Goal: Task Accomplishment & Management: Manage account settings

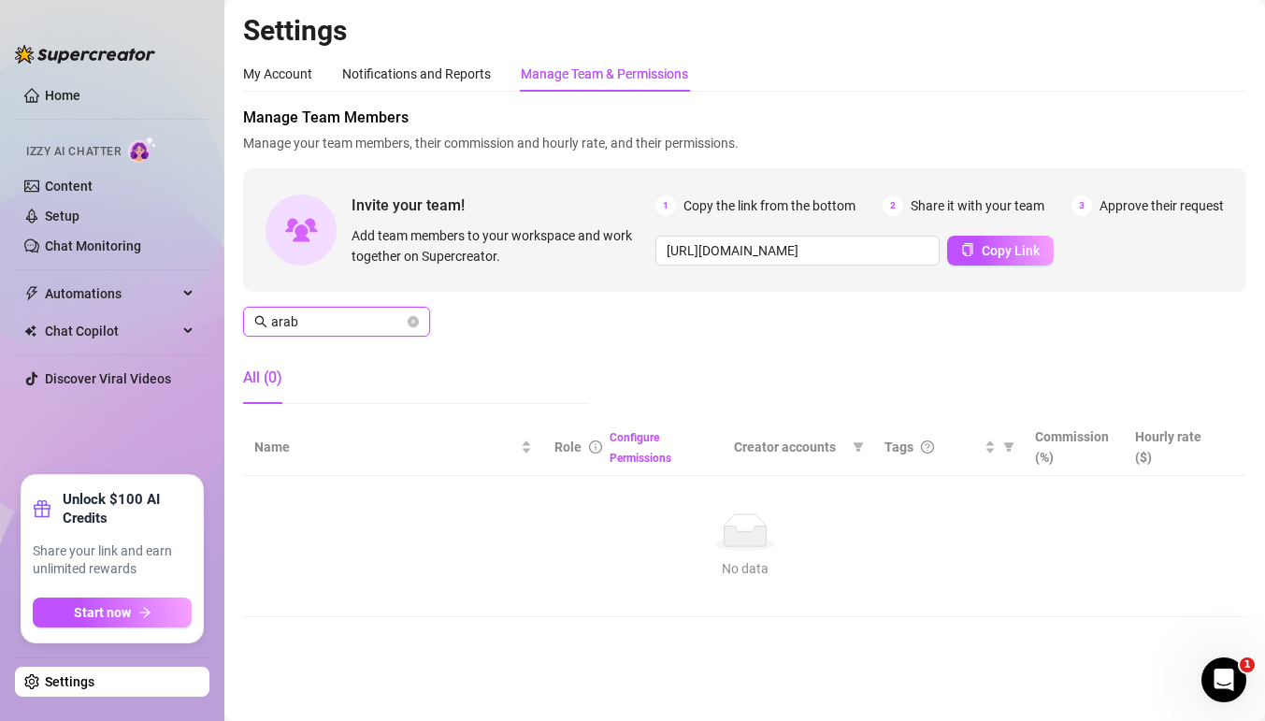
click at [361, 323] on input "arab" at bounding box center [337, 321] width 133 height 21
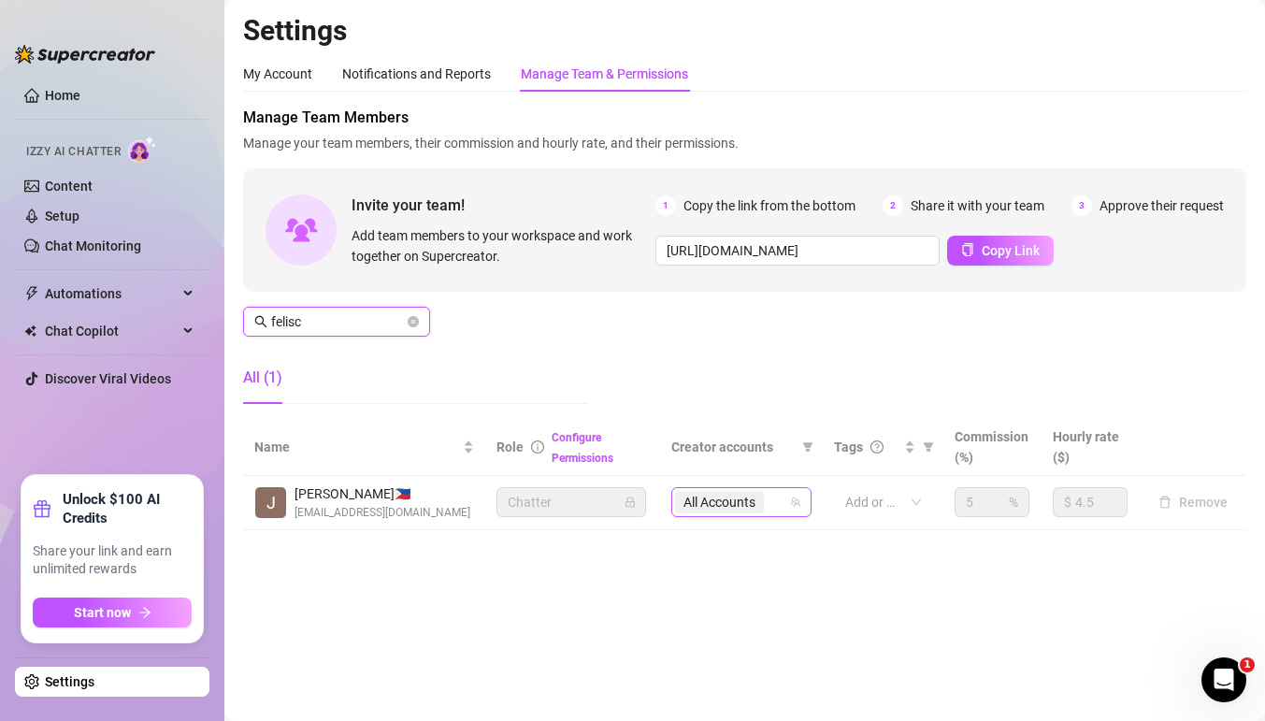
click at [774, 494] on div "All Accounts" at bounding box center [731, 502] width 113 height 26
type input "felisc"
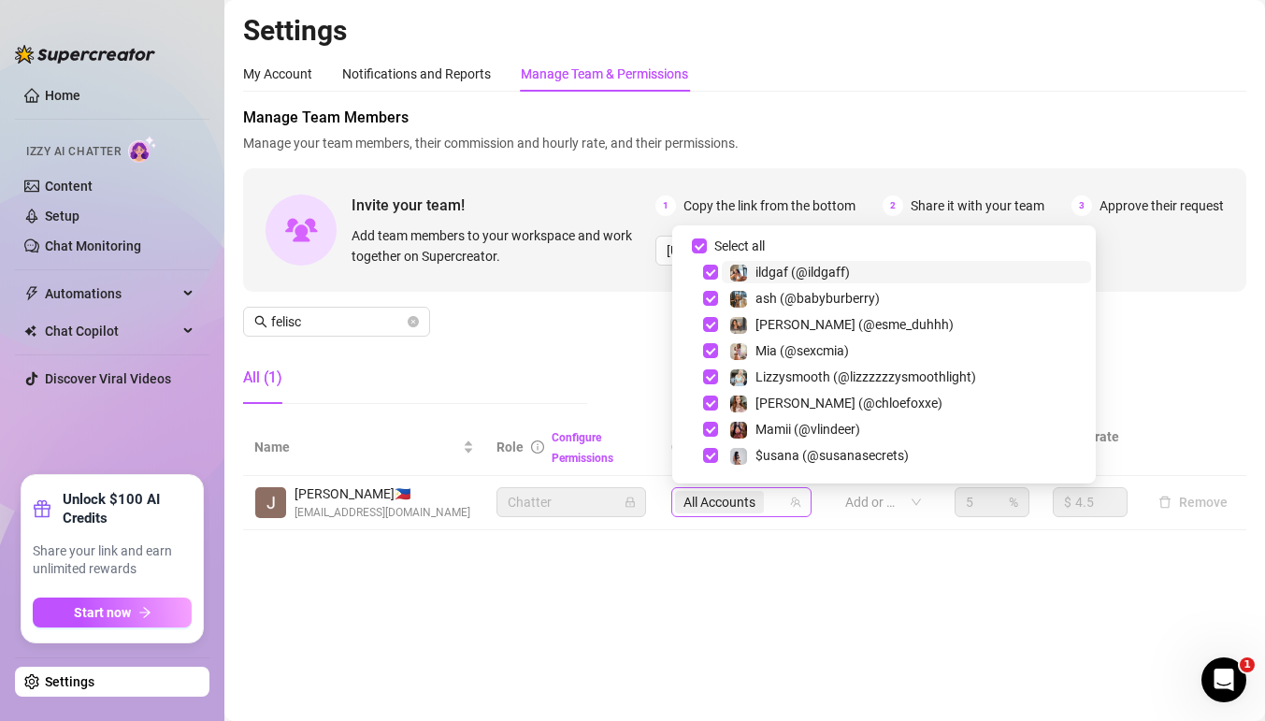
click at [740, 504] on span "All Accounts" at bounding box center [720, 502] width 72 height 21
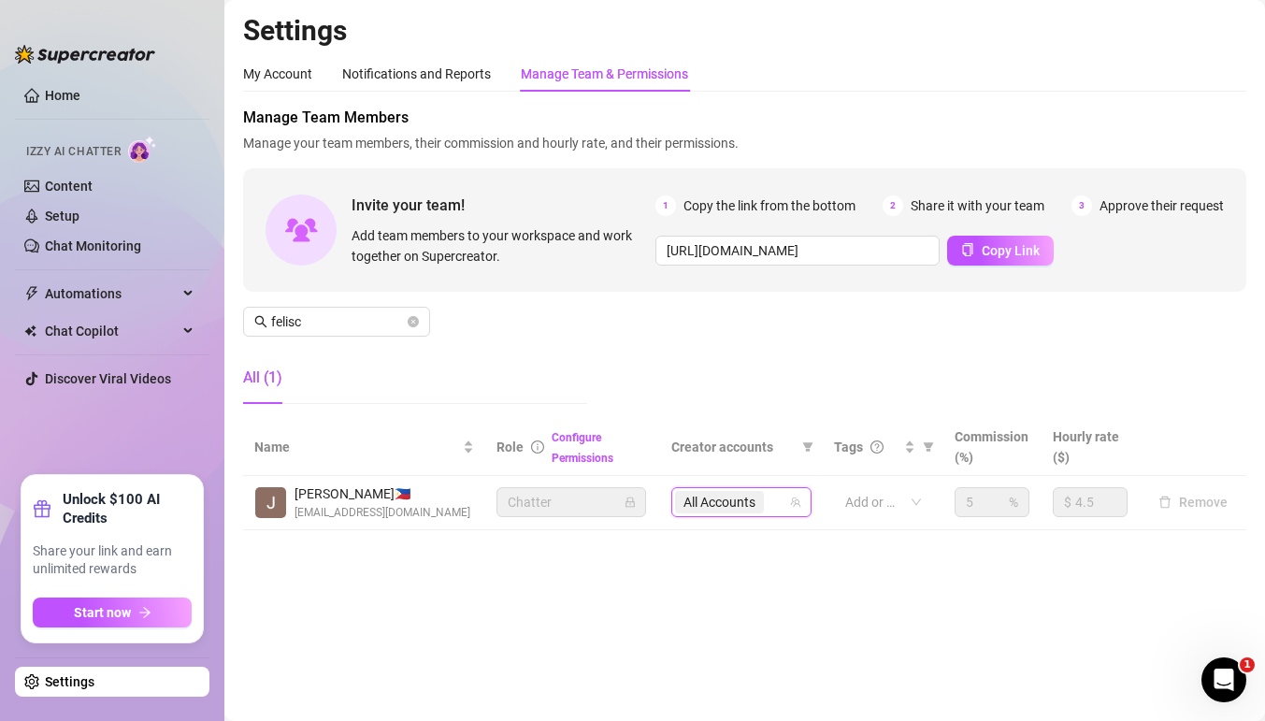
click at [733, 494] on span "All Accounts" at bounding box center [720, 502] width 72 height 21
click at [672, 225] on input "Select all" at bounding box center [672, 225] width 0 height 0
checkbox input "false"
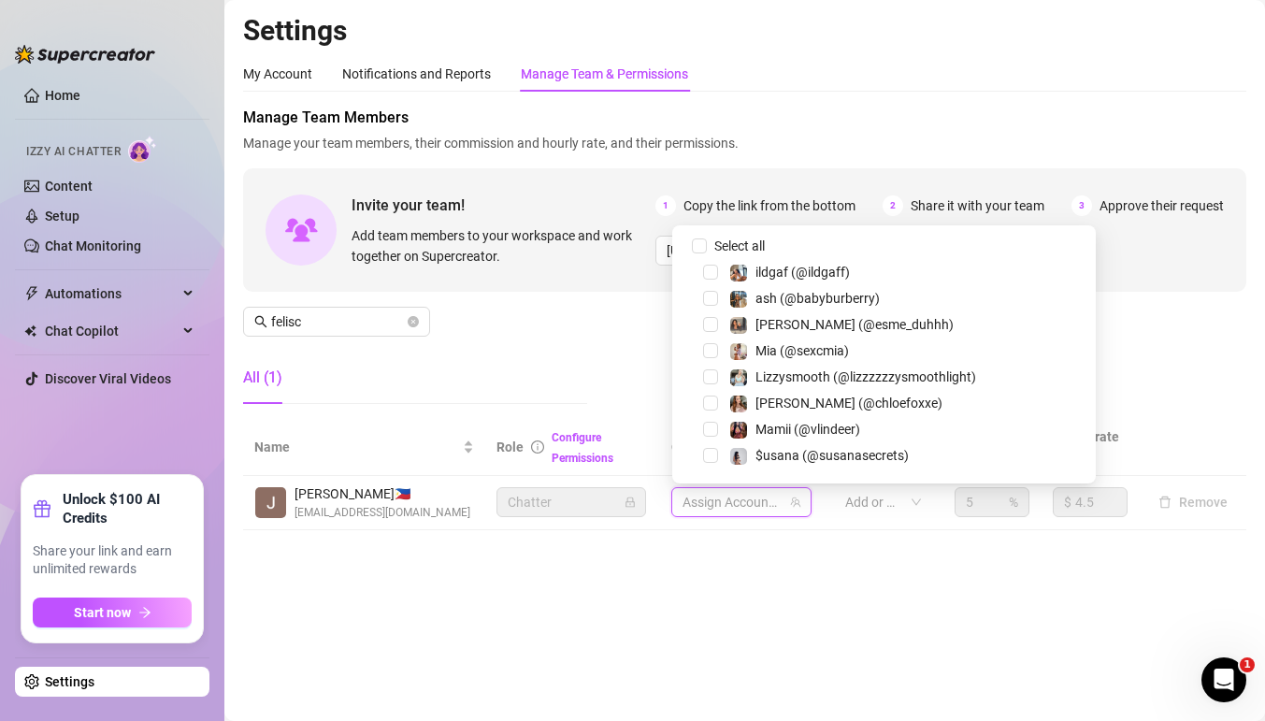
click at [735, 502] on div at bounding box center [731, 502] width 113 height 26
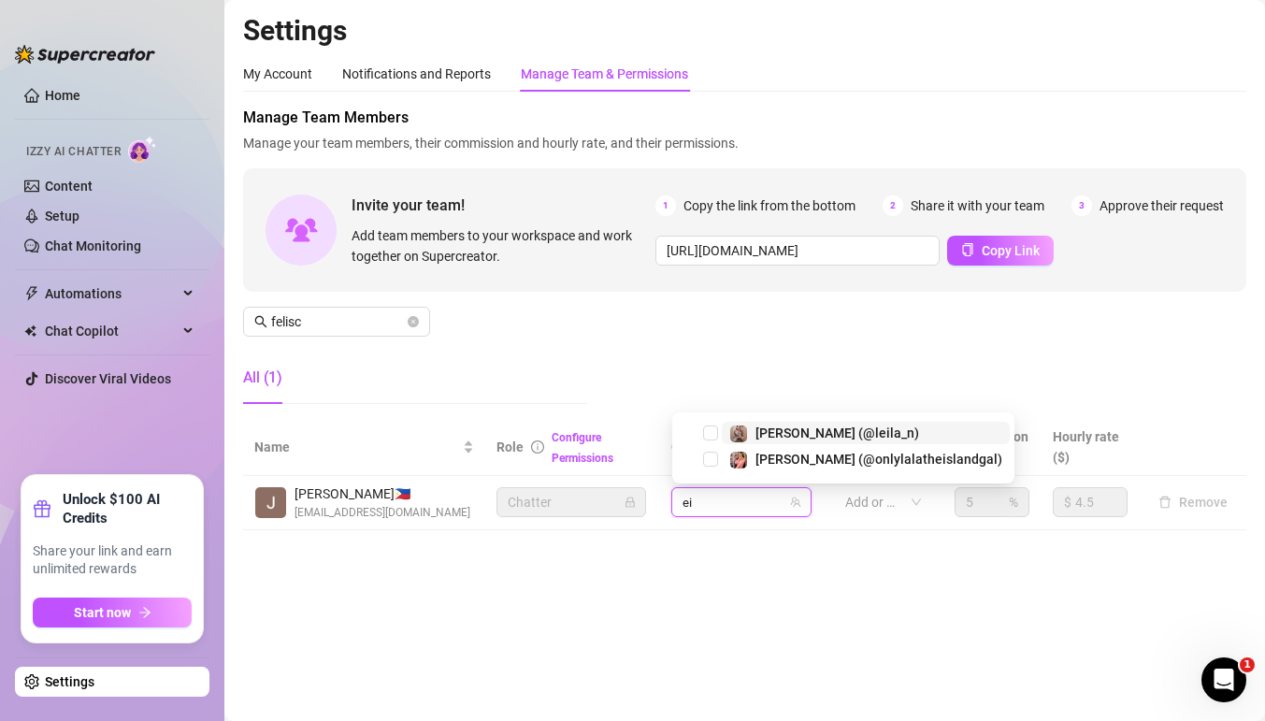
type input "e"
type input "emi"
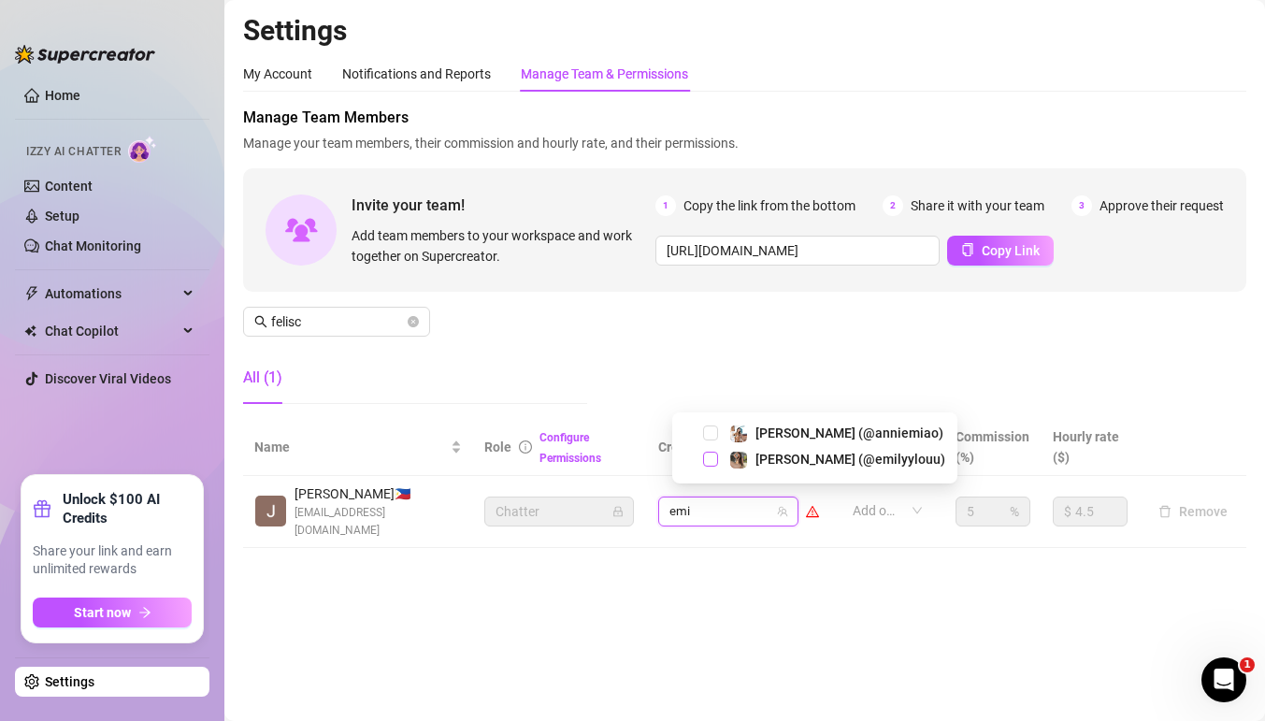
click at [716, 461] on span "Select tree node" at bounding box center [710, 459] width 15 height 15
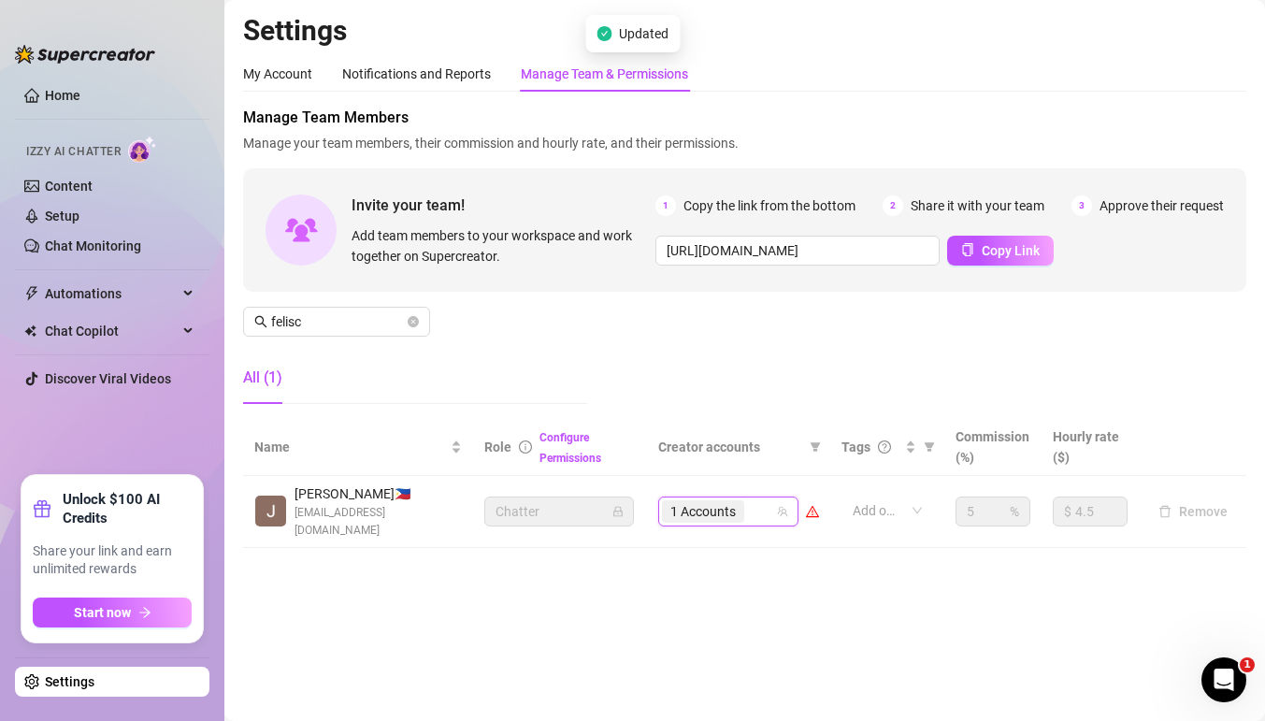
click at [756, 510] on div "1 Accounts" at bounding box center [718, 511] width 113 height 26
click at [752, 501] on input "pla" at bounding box center [750, 511] width 4 height 22
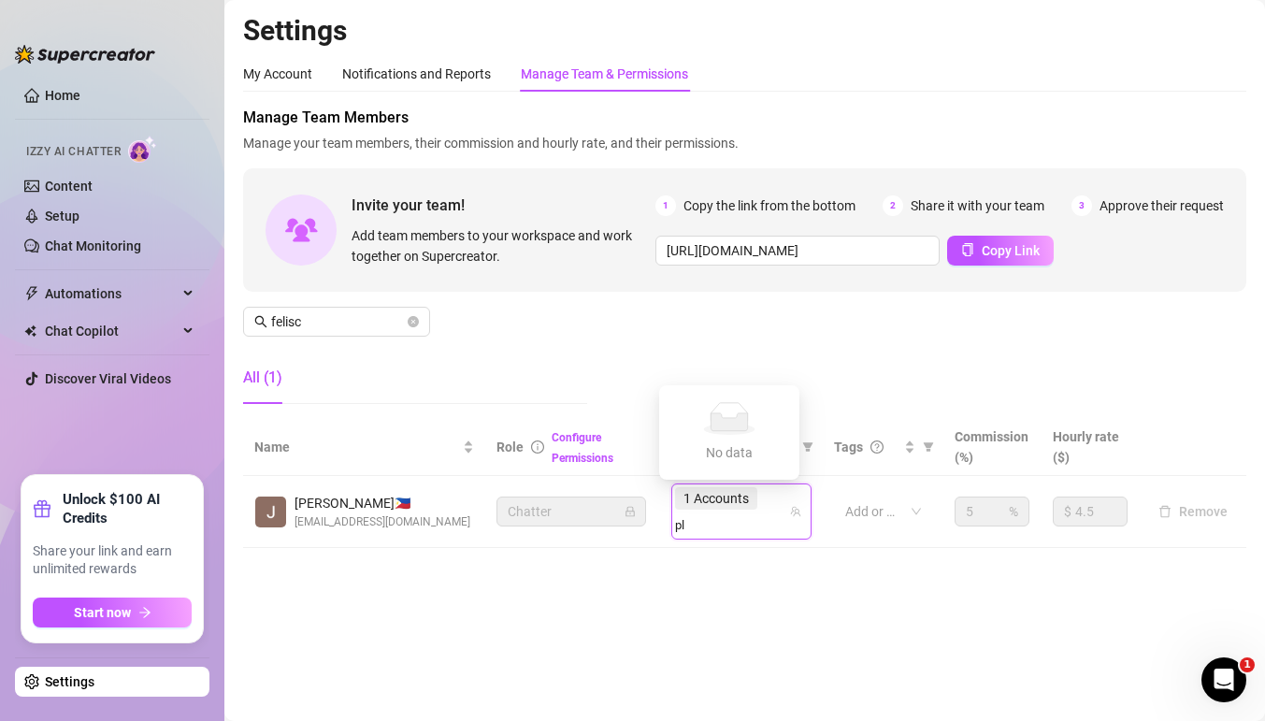
type input "pla"
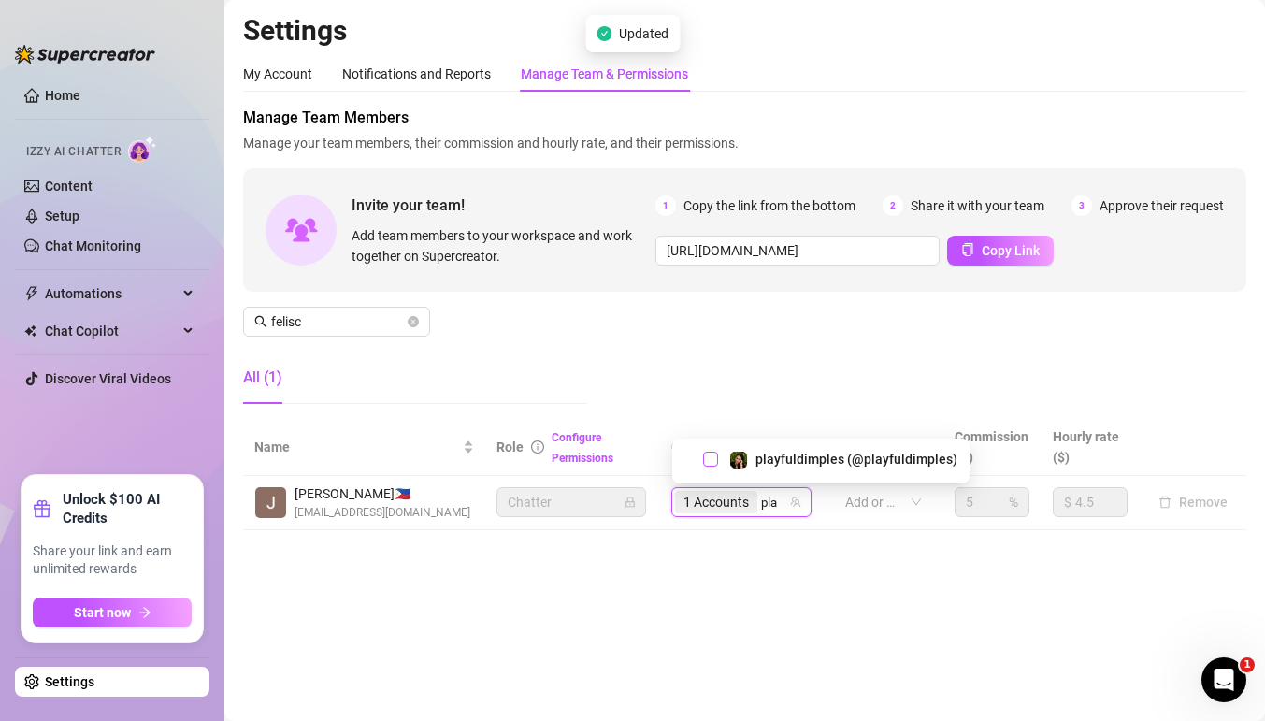
click at [712, 455] on span "Select tree node" at bounding box center [710, 459] width 15 height 15
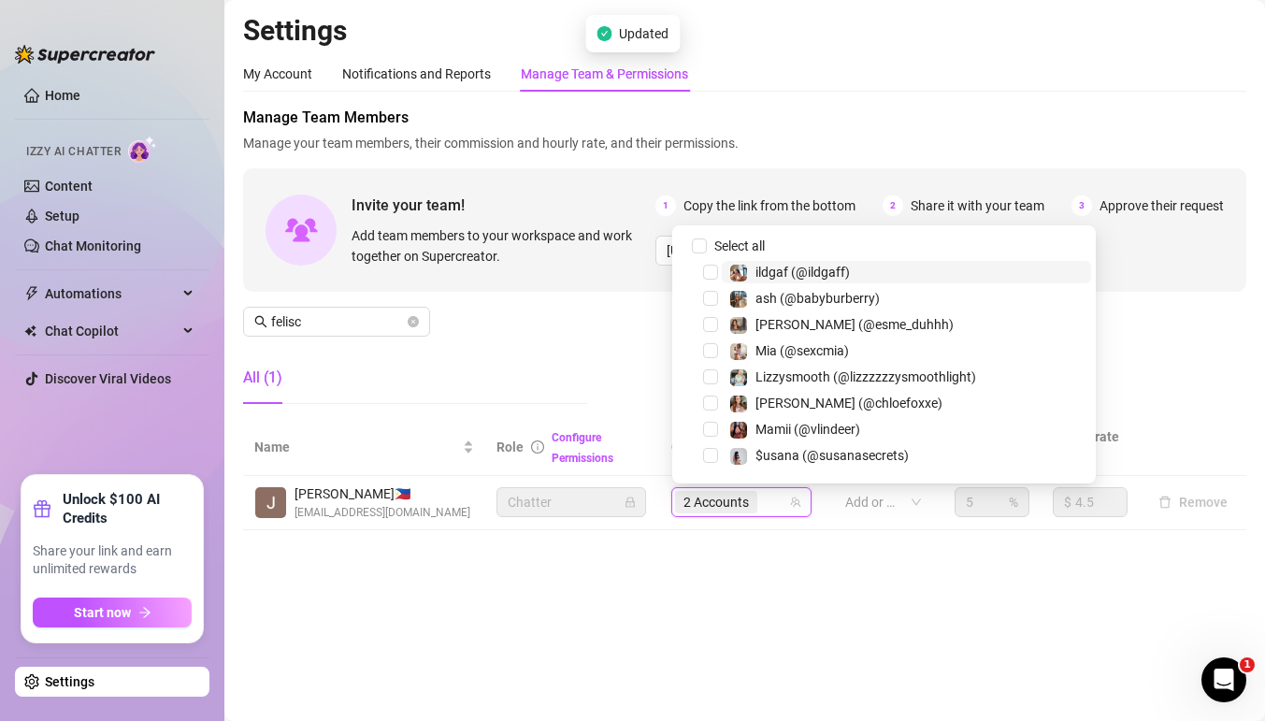
click at [772, 504] on div "2 Accounts" at bounding box center [731, 502] width 113 height 26
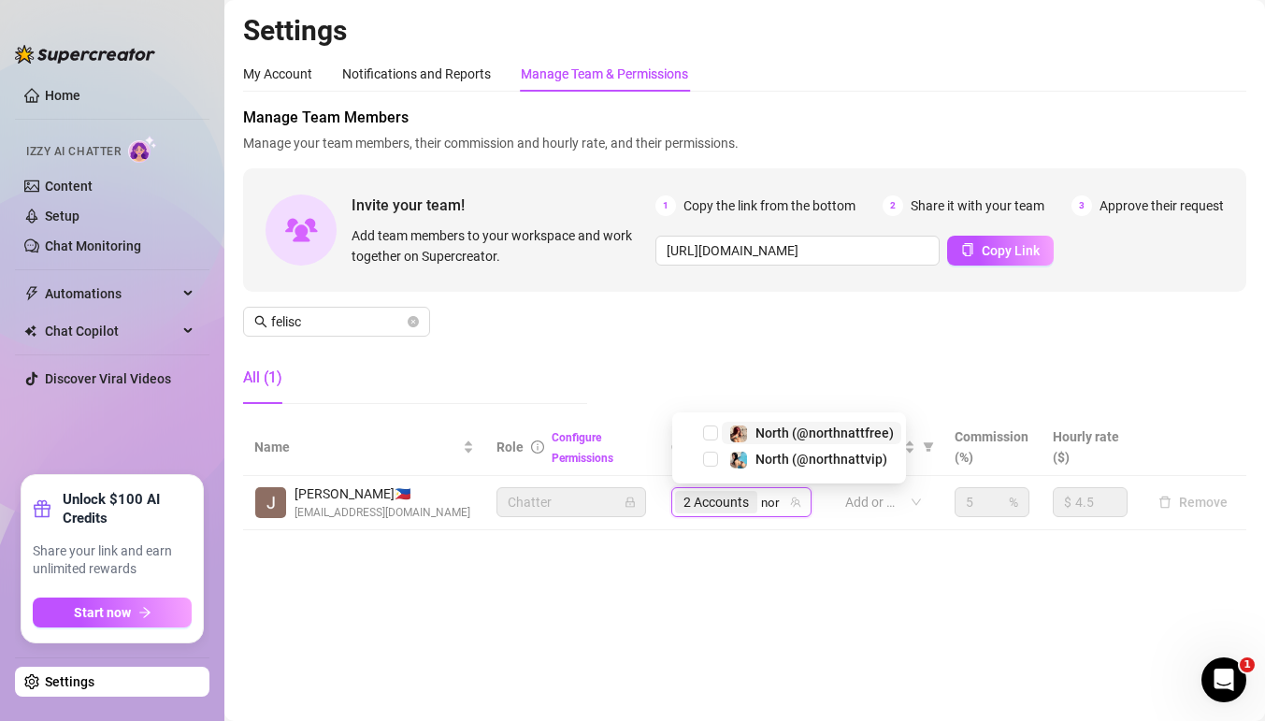
type input "nort"
click at [742, 429] on img at bounding box center [738, 430] width 17 height 17
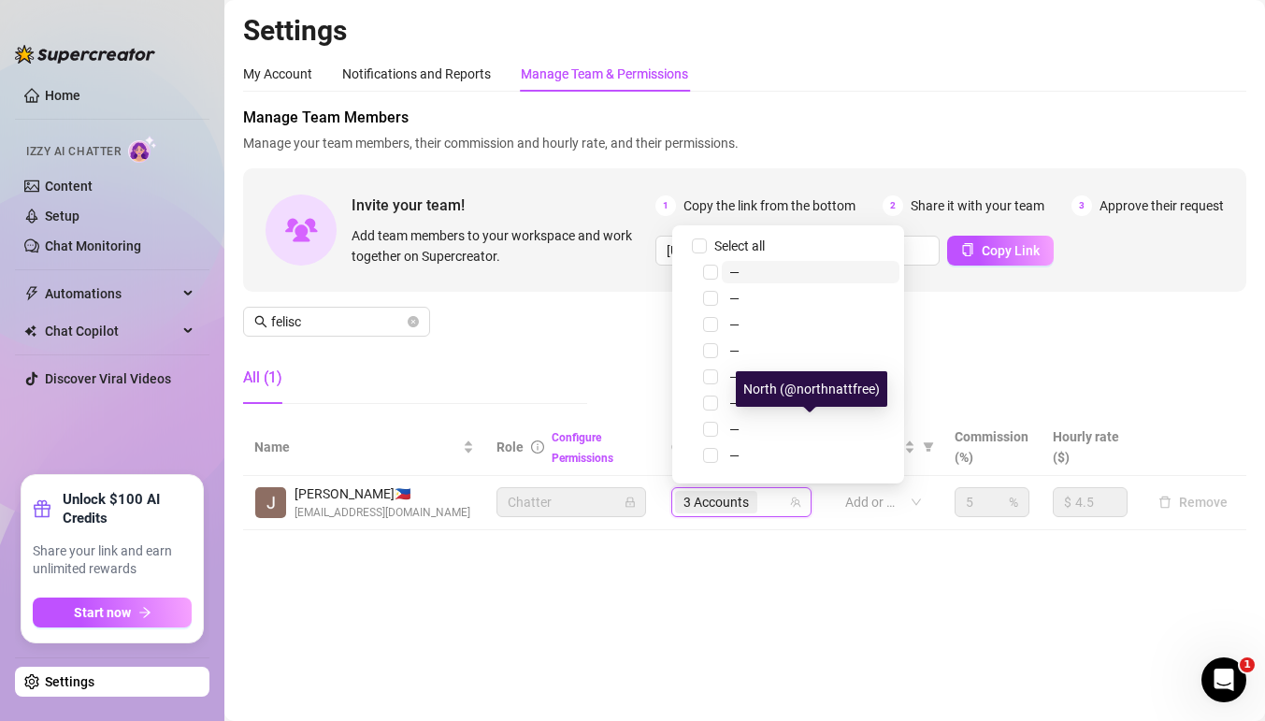
click at [778, 498] on div "3 Accounts" at bounding box center [731, 502] width 113 height 26
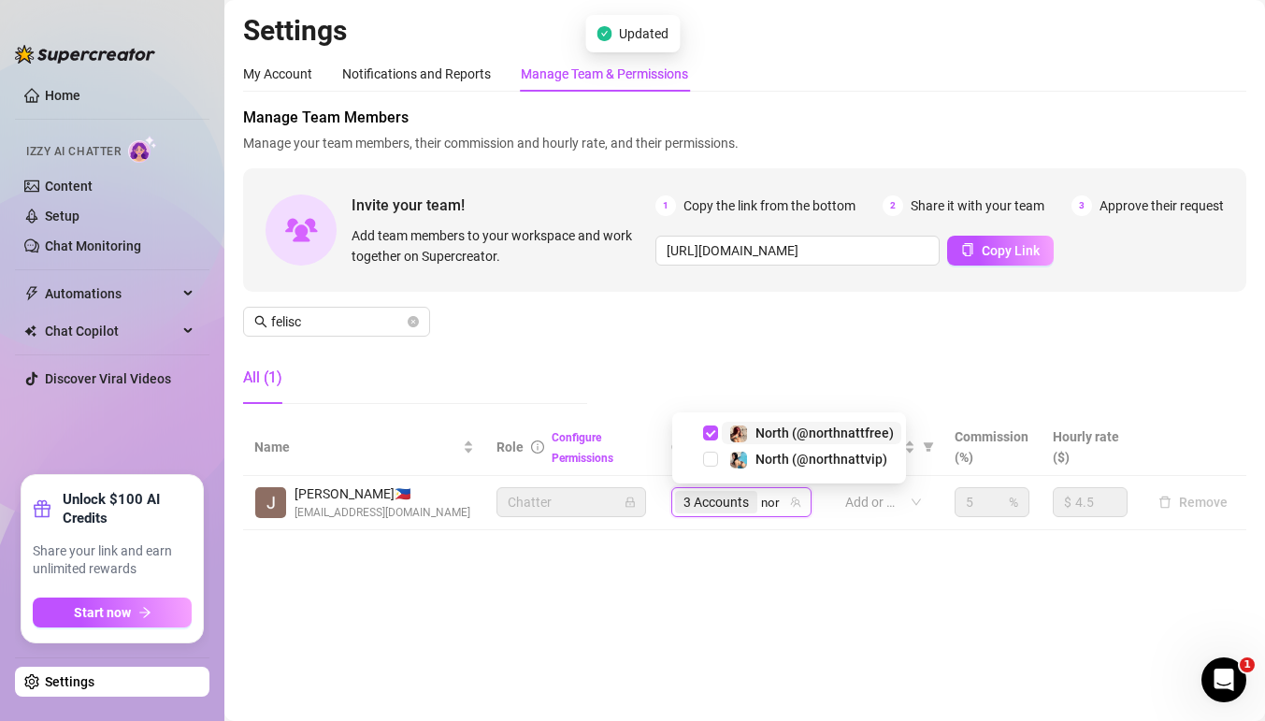
type input "nort"
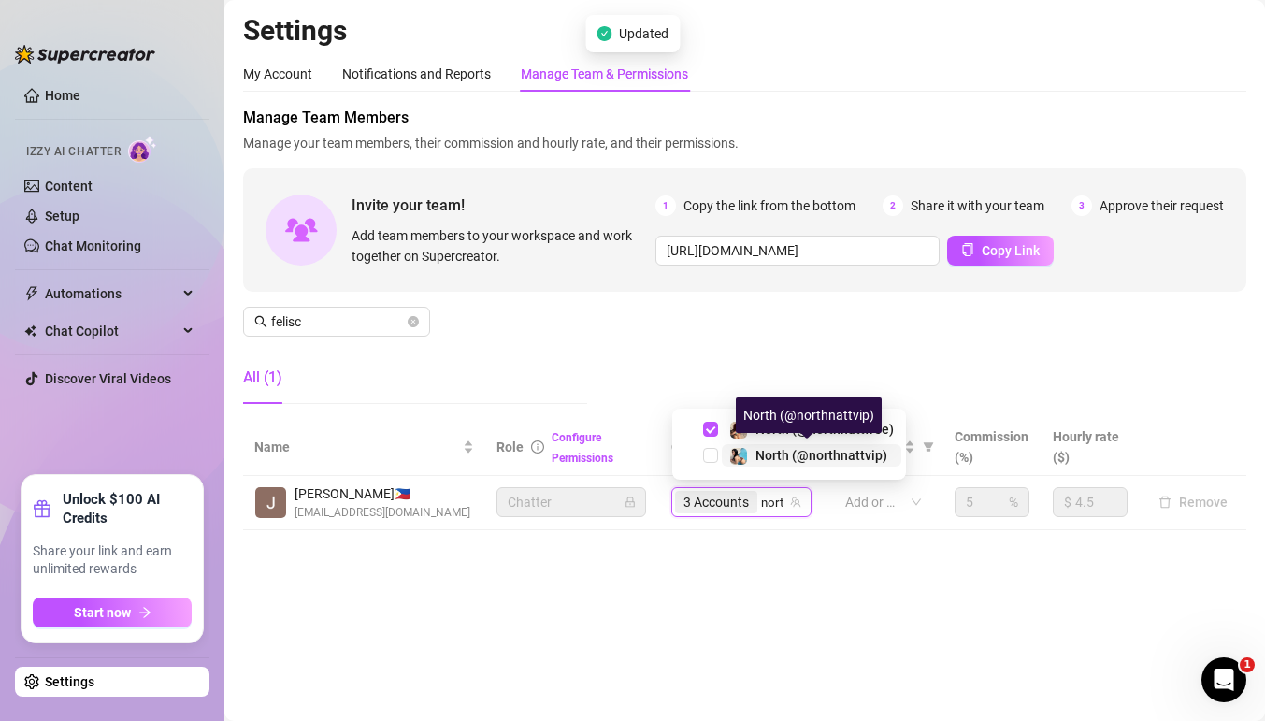
click at [758, 450] on span "North (@northnattvip)" at bounding box center [822, 455] width 132 height 15
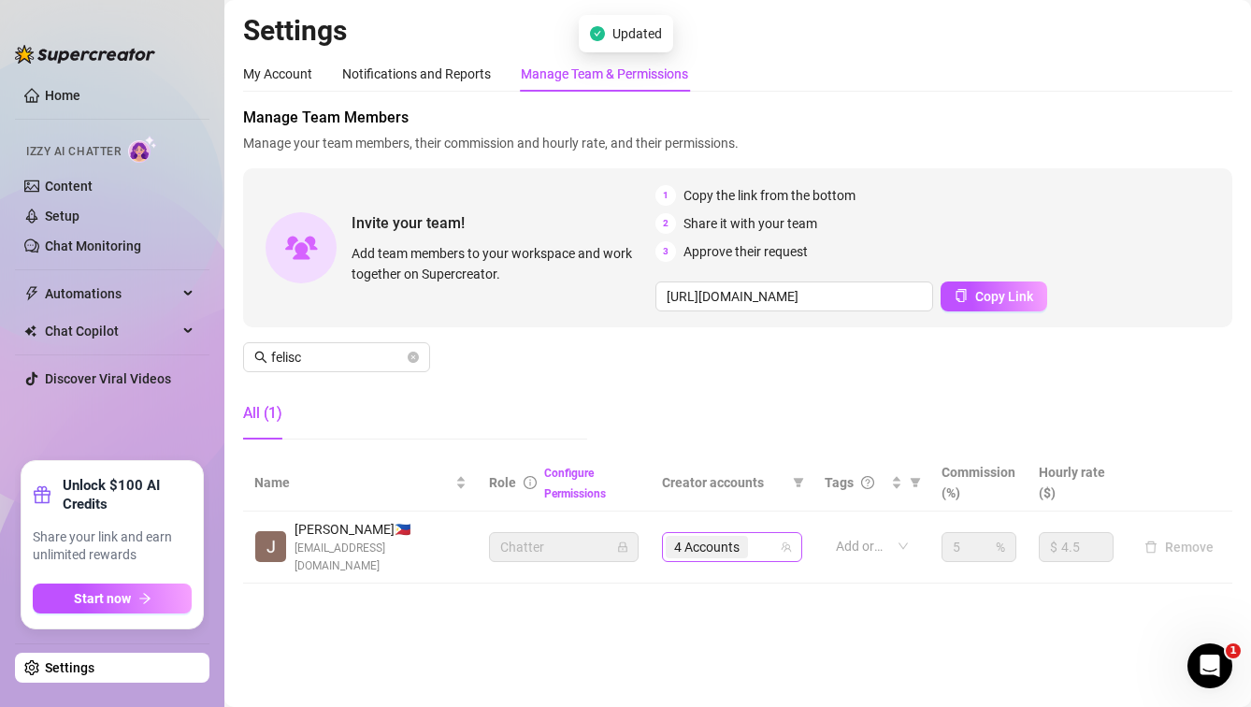
click at [779, 534] on div "4 Accounts" at bounding box center [722, 547] width 113 height 26
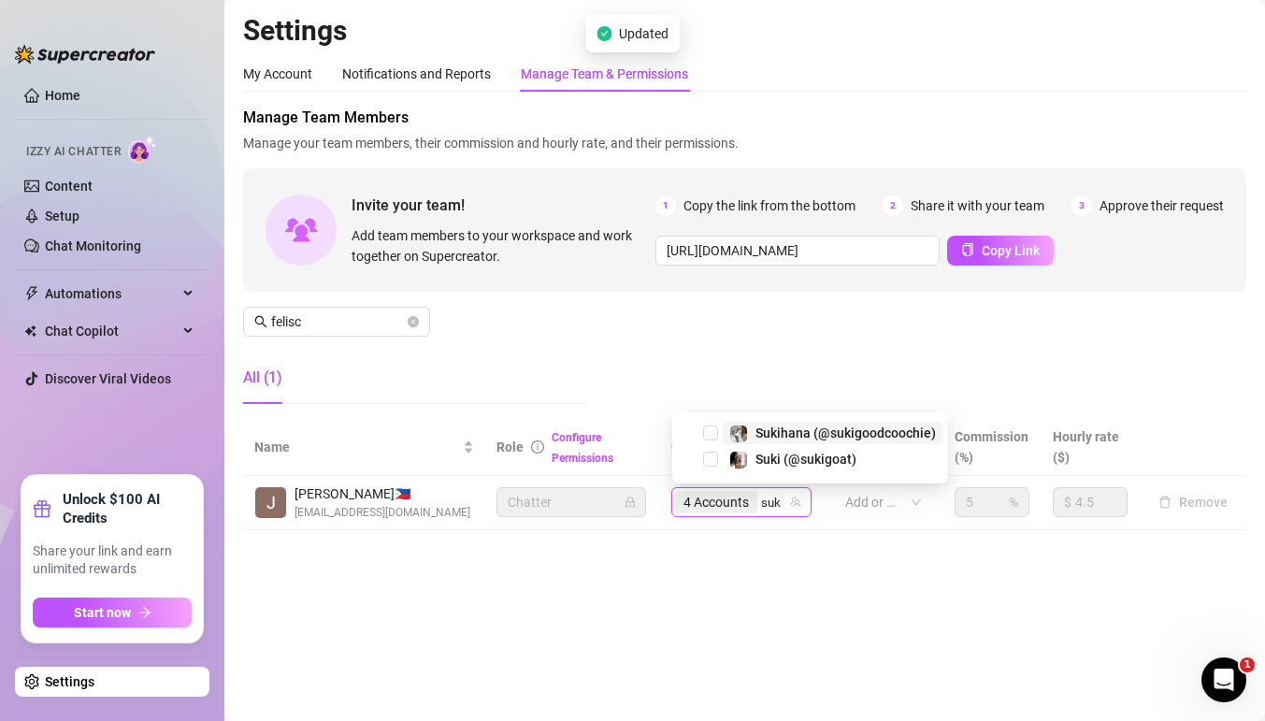
type input "suki"
click at [774, 449] on span "Suki (@sukigoat)" at bounding box center [806, 455] width 101 height 15
click at [778, 504] on div "4 Accounts suki" at bounding box center [731, 502] width 113 height 26
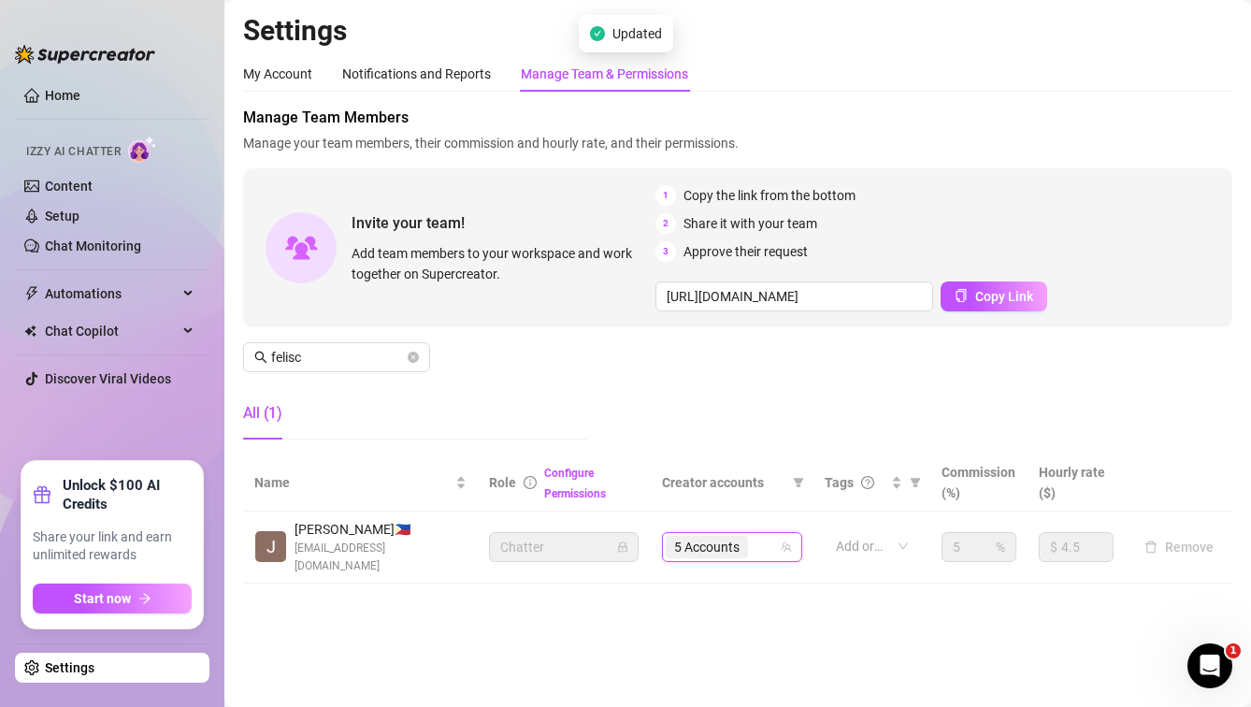
click at [778, 534] on div "5 Accounts" at bounding box center [722, 547] width 113 height 26
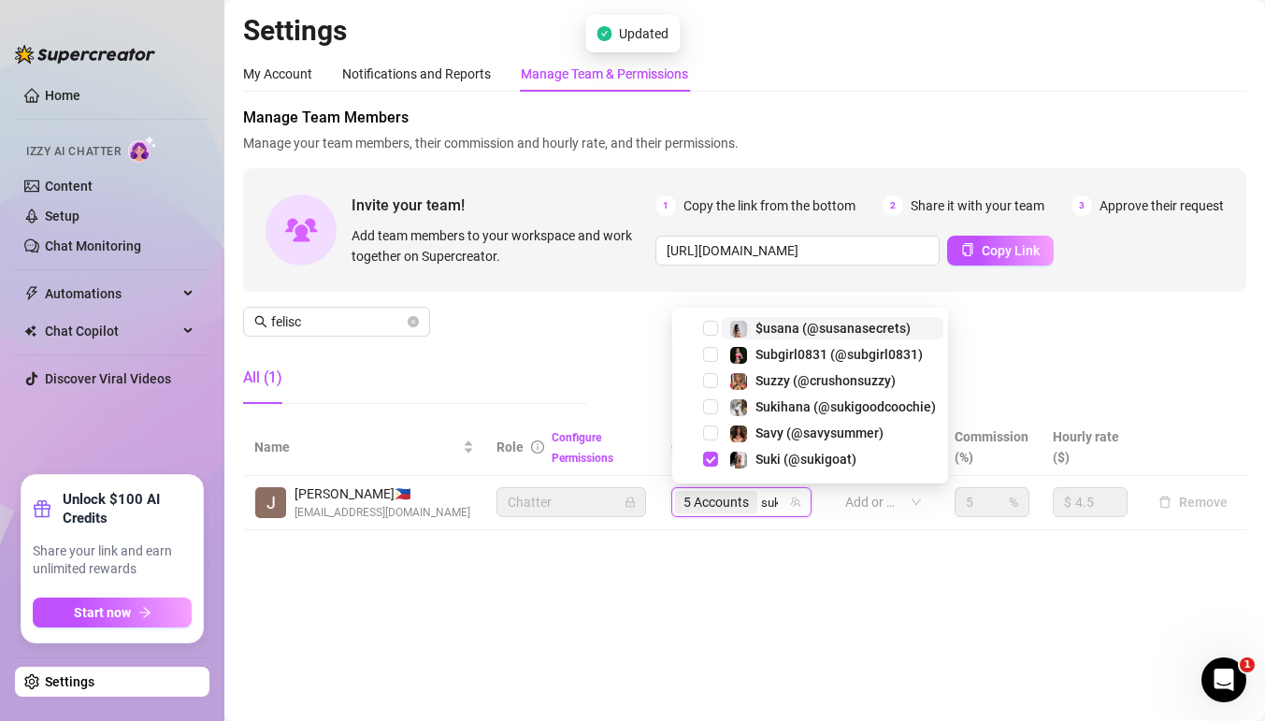
type input "suki"
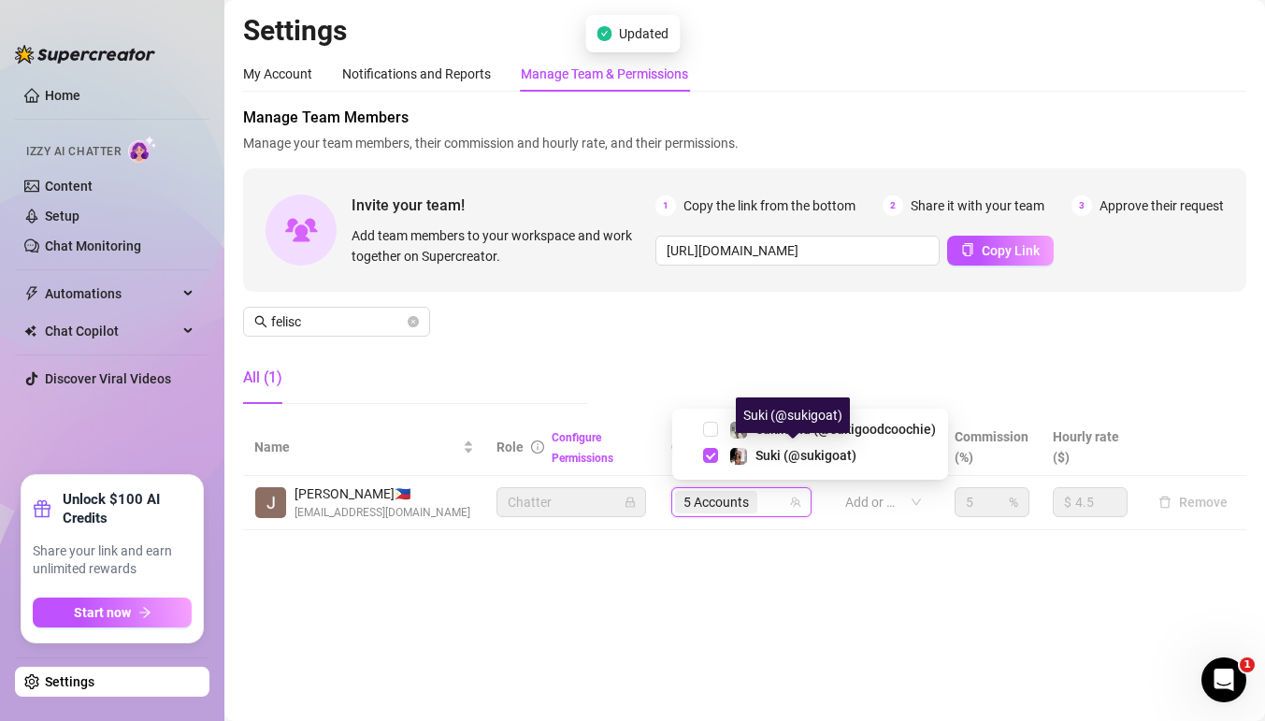
click at [760, 429] on div "Suki (@sukigoat)" at bounding box center [793, 415] width 114 height 36
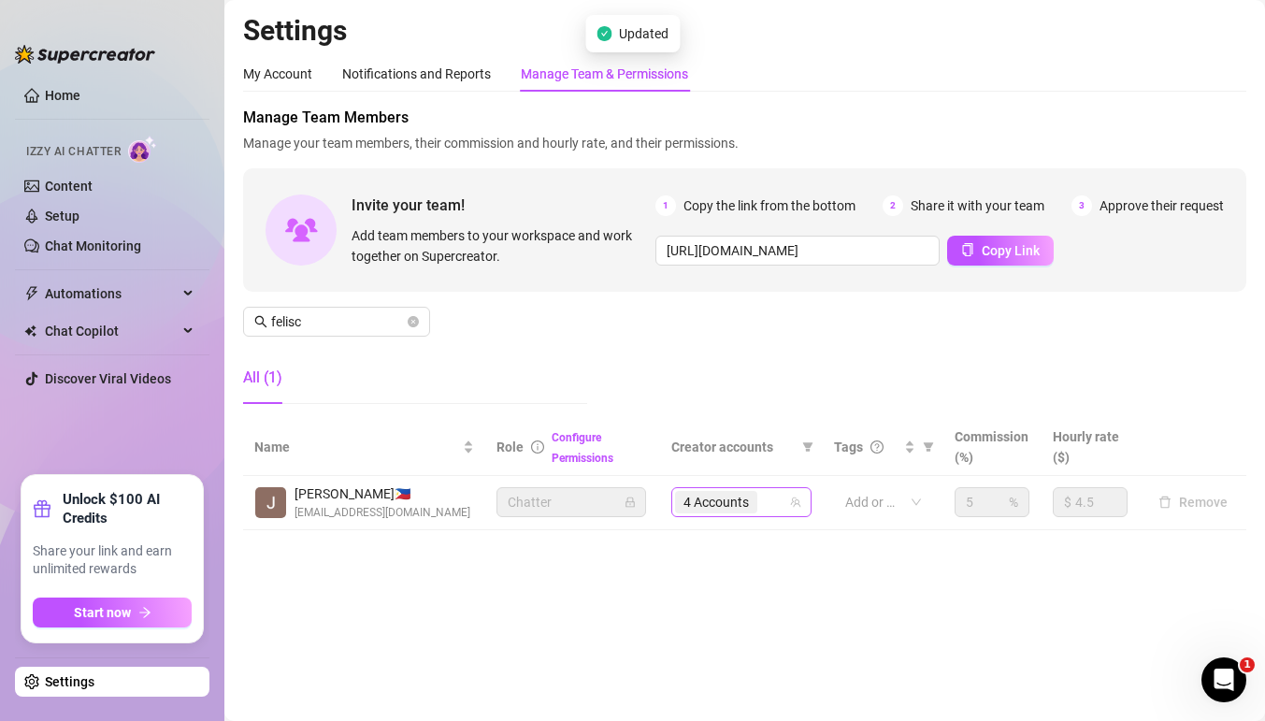
click at [780, 498] on div "4 Accounts" at bounding box center [731, 502] width 113 height 26
type input "yani"
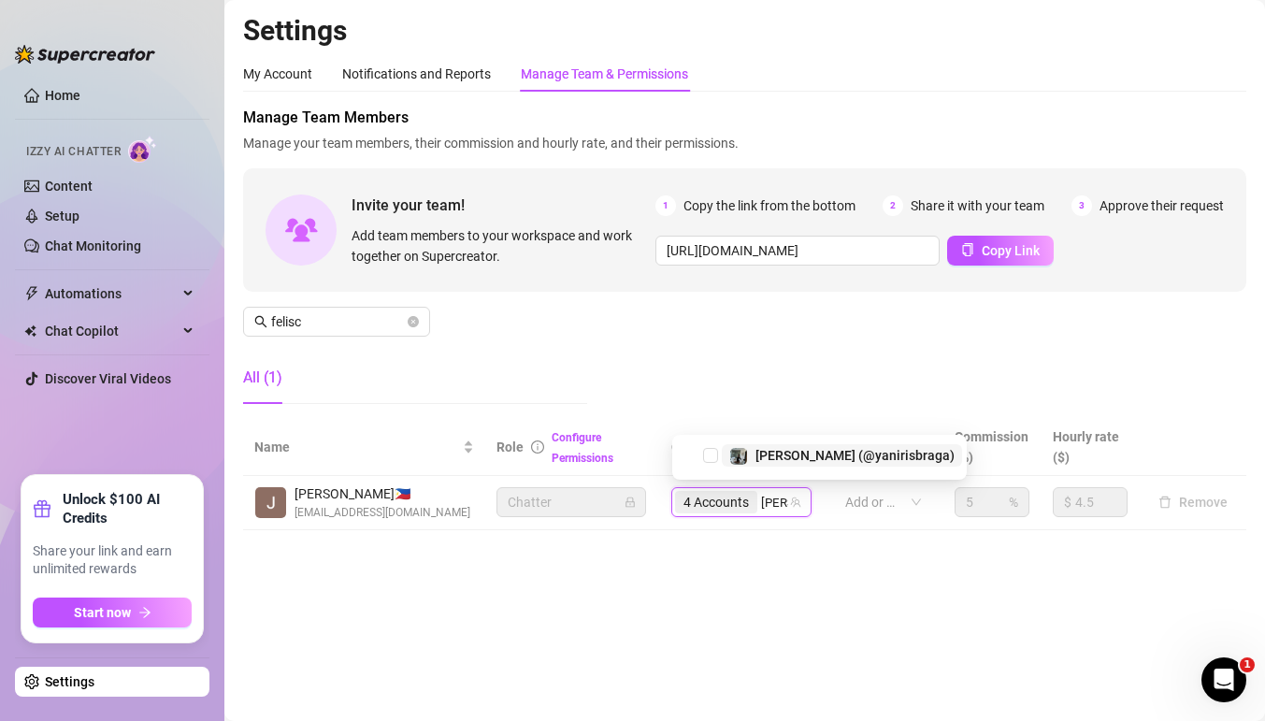
click at [743, 464] on img at bounding box center [738, 456] width 17 height 17
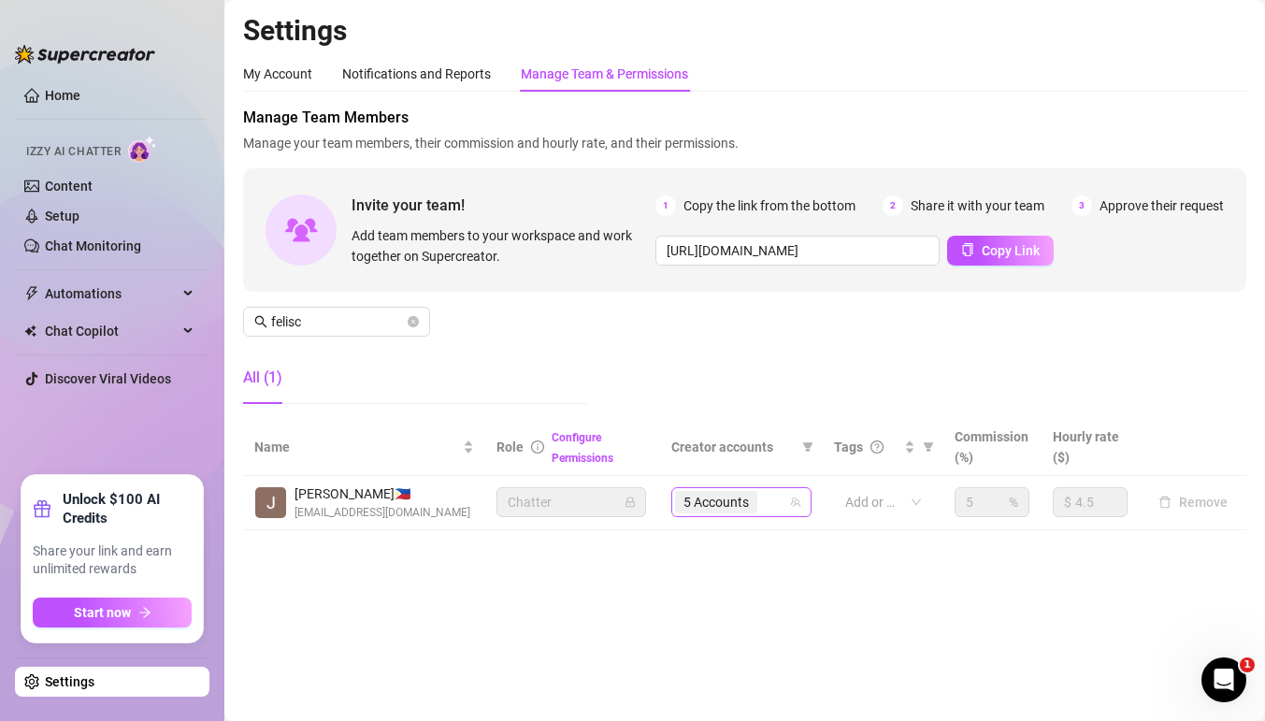
click at [779, 508] on div "5 Accounts" at bounding box center [731, 502] width 113 height 26
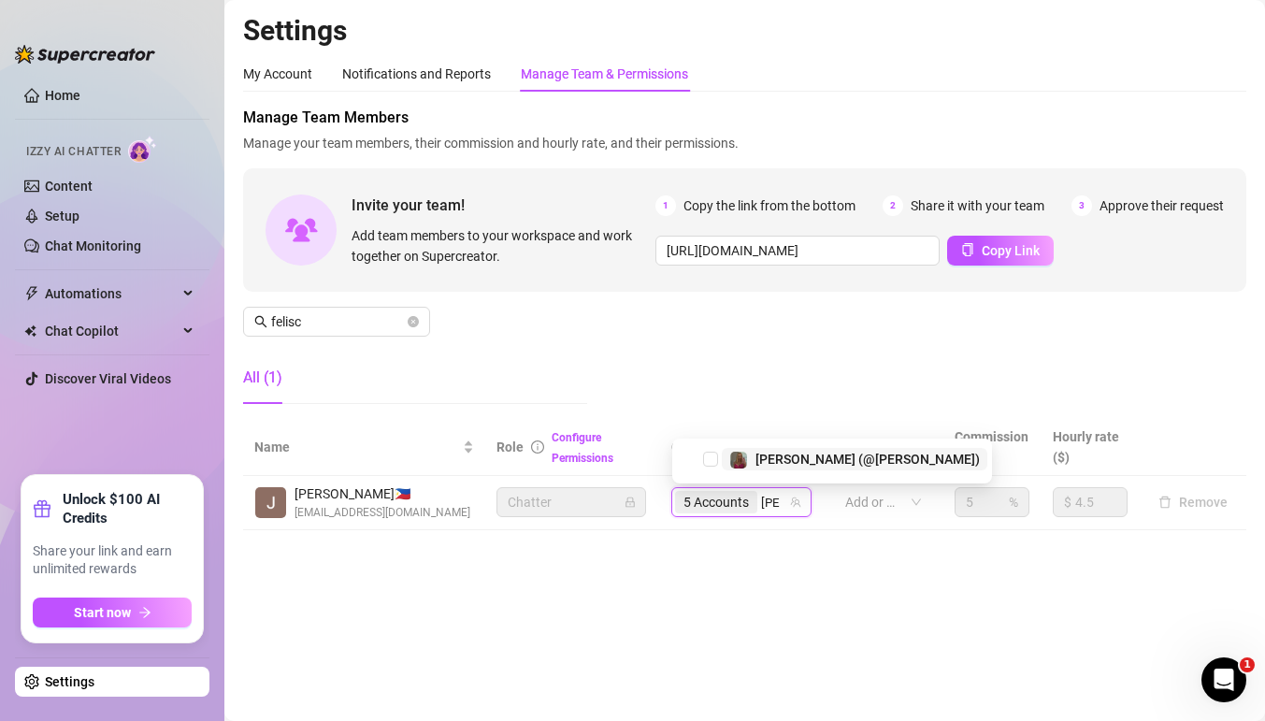
type input "kyli"
click at [754, 455] on div "[PERSON_NAME] (@[PERSON_NAME])" at bounding box center [854, 459] width 251 height 22
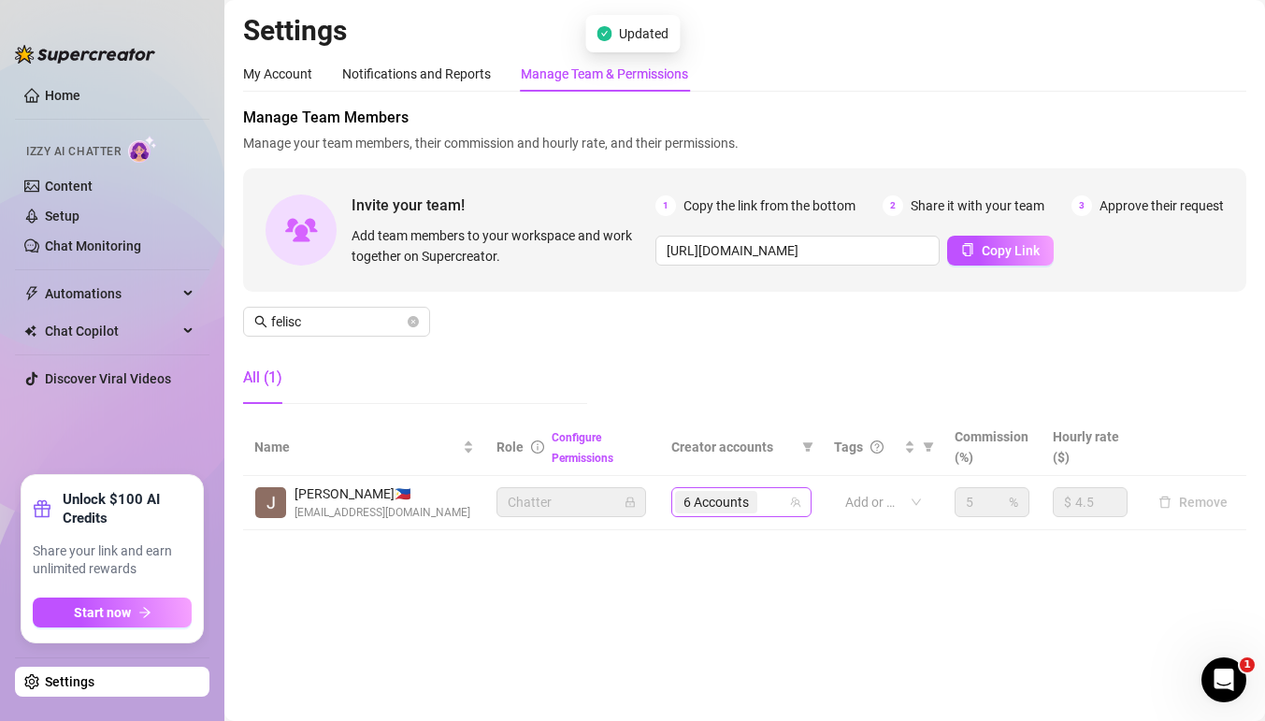
click at [767, 505] on div "6 Accounts" at bounding box center [731, 502] width 113 height 26
type input "br"
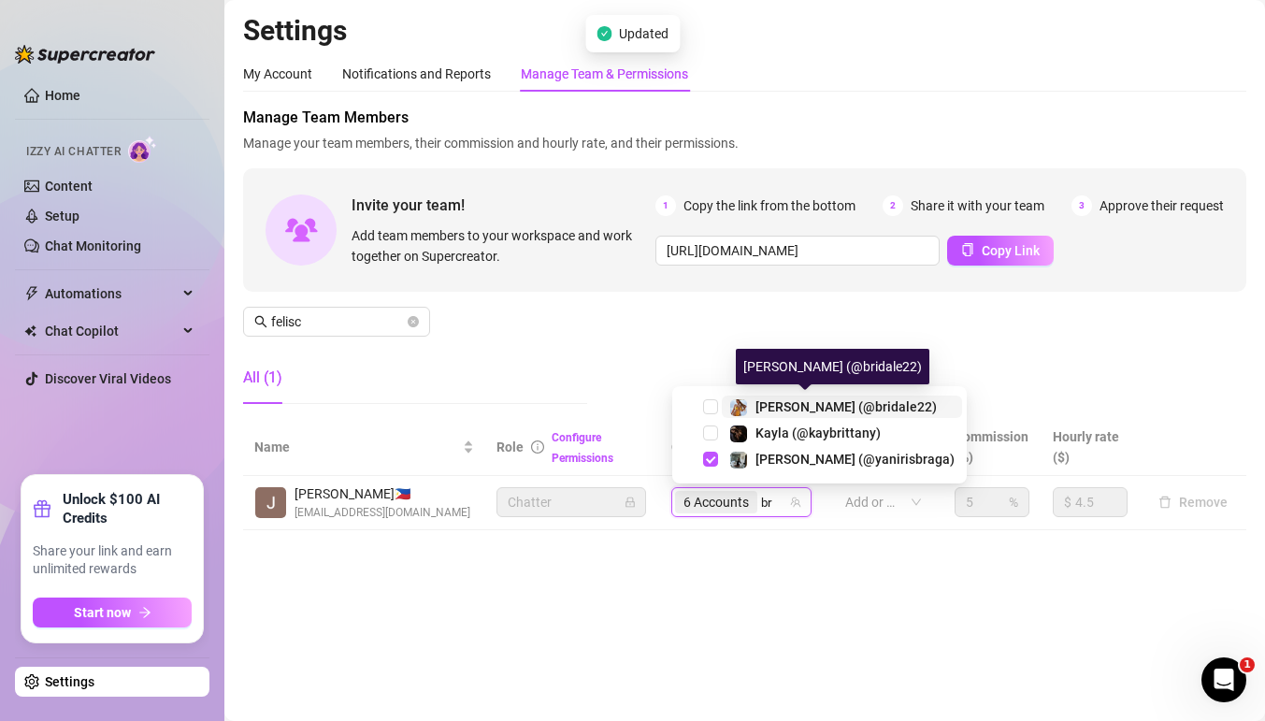
click at [763, 401] on span "[PERSON_NAME] (@bridale22)" at bounding box center [846, 406] width 181 height 15
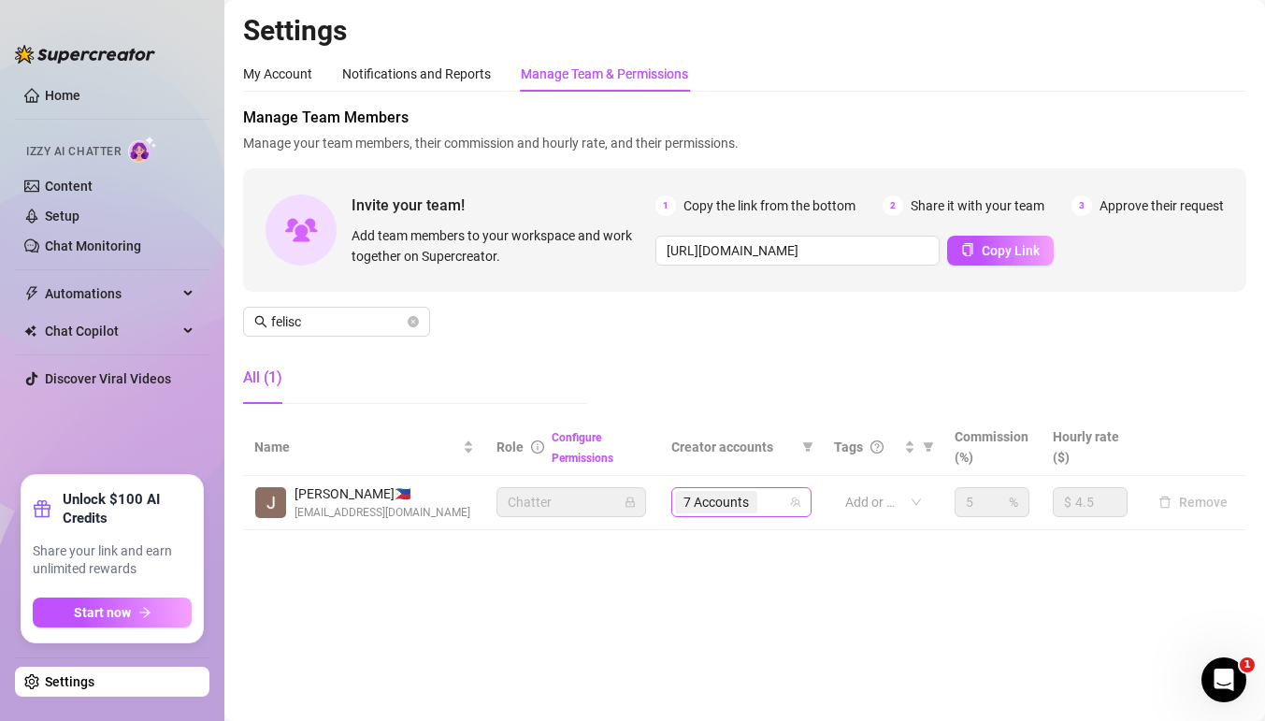
click at [785, 497] on div "7 Accounts" at bounding box center [731, 502] width 113 height 26
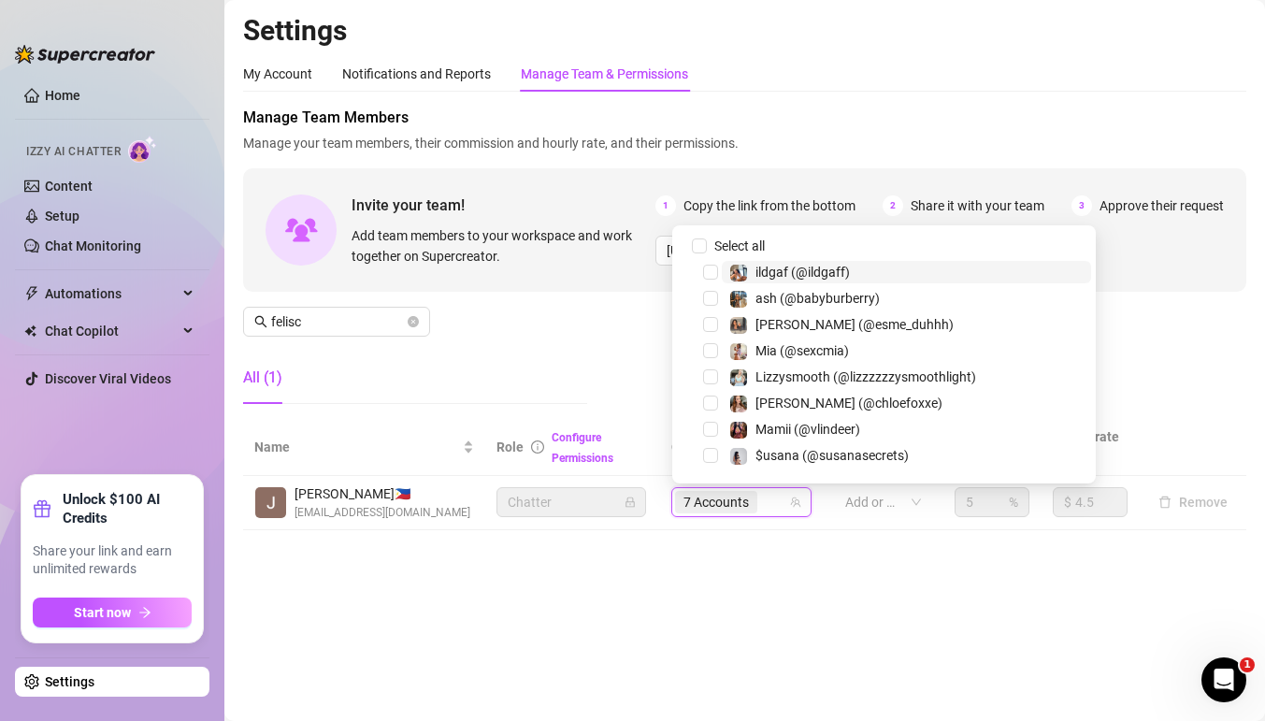
click at [768, 507] on div "7 Accounts" at bounding box center [731, 502] width 113 height 26
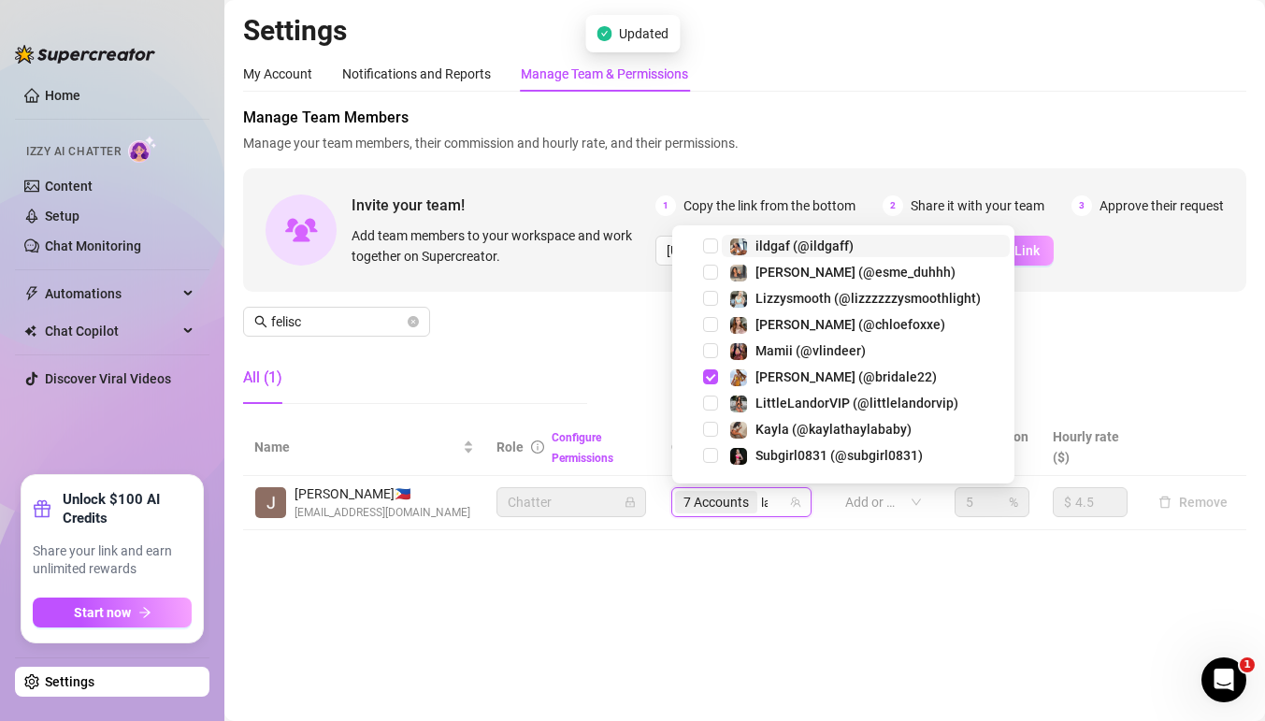
type input "lal"
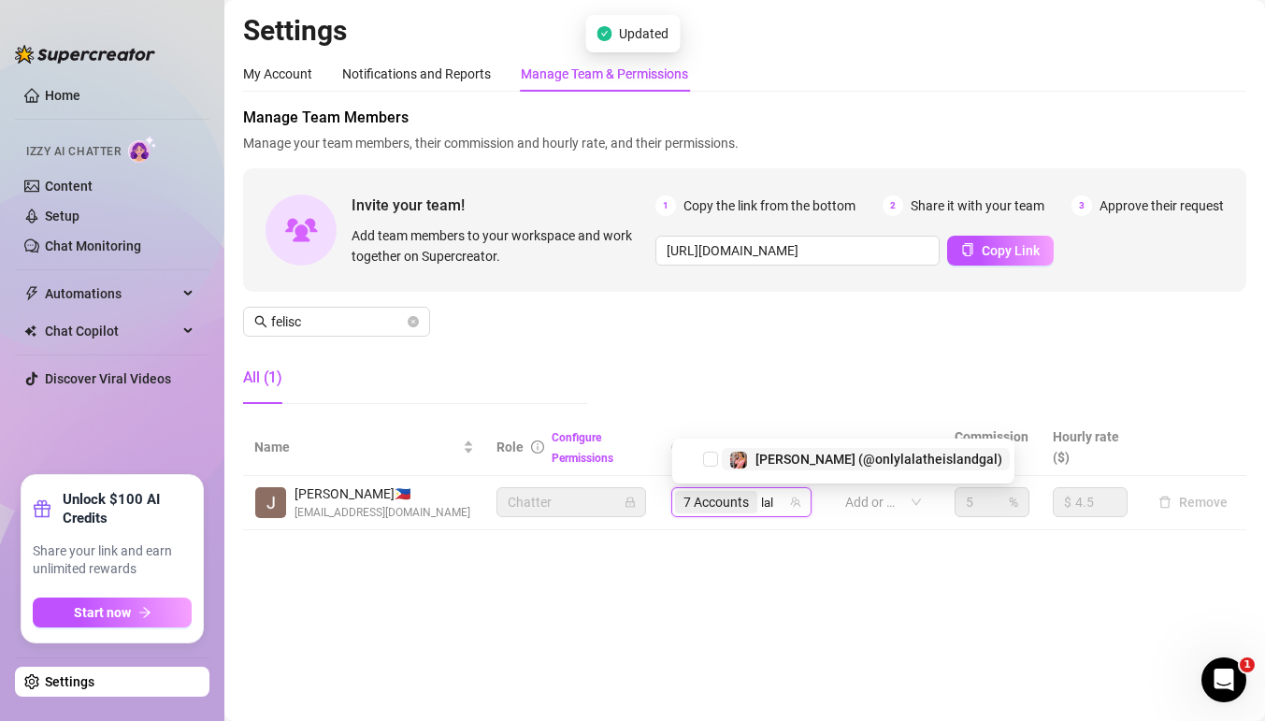
click at [768, 452] on span "[PERSON_NAME] (@onlylalatheislandgal)" at bounding box center [879, 459] width 247 height 15
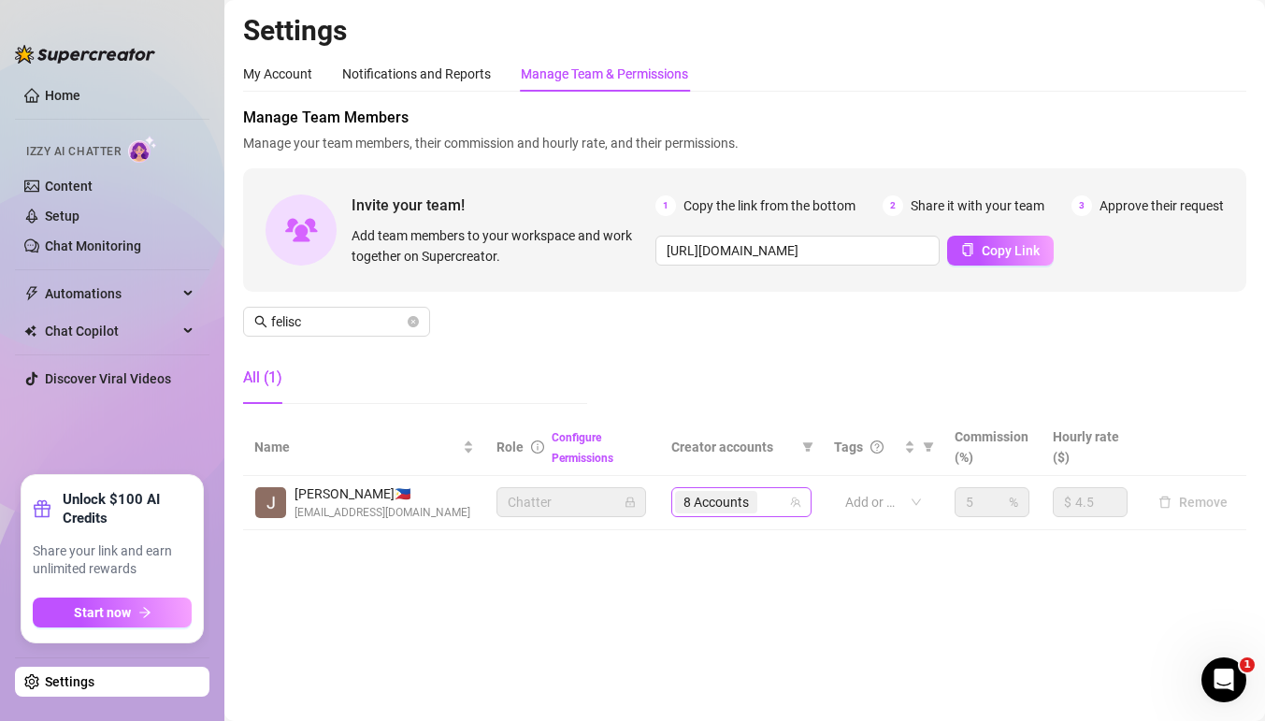
click at [774, 509] on div "8 Accounts" at bounding box center [731, 502] width 113 height 26
click at [765, 509] on input "dr" at bounding box center [763, 502] width 4 height 22
type input "drag"
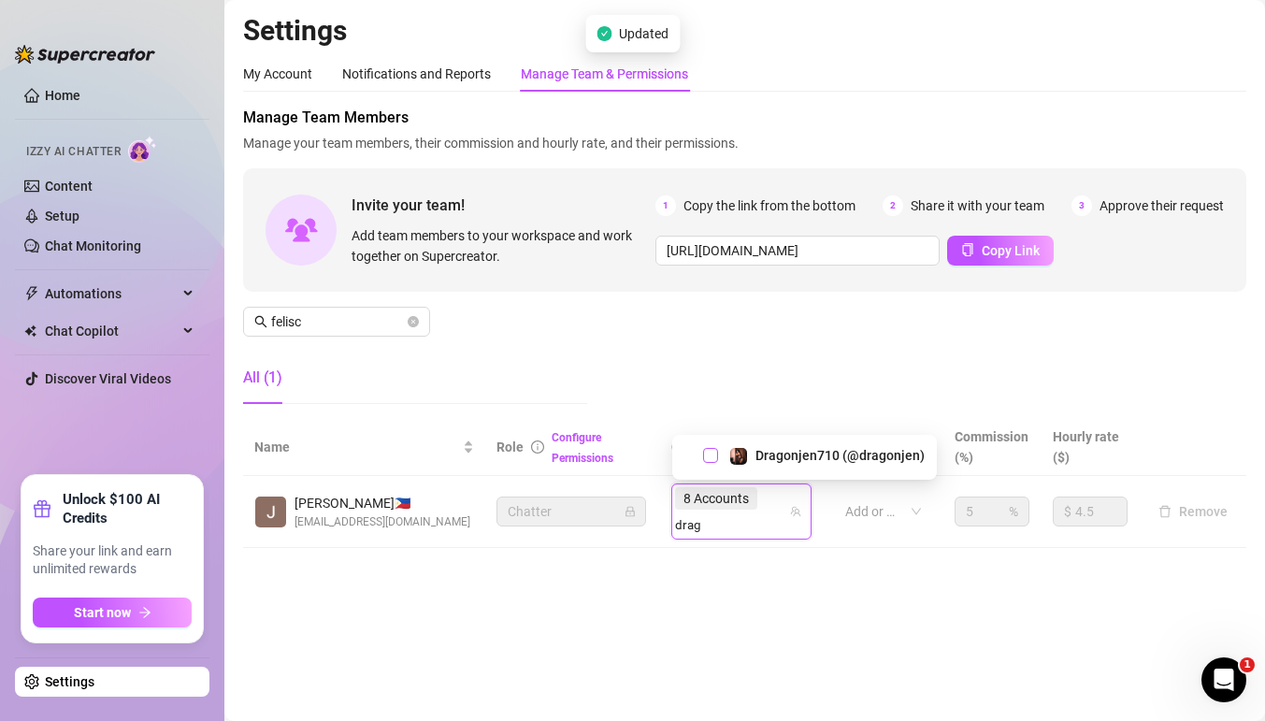
click at [708, 457] on span "Select tree node" at bounding box center [710, 455] width 15 height 15
click at [760, 502] on div "8 Accounts" at bounding box center [718, 498] width 86 height 26
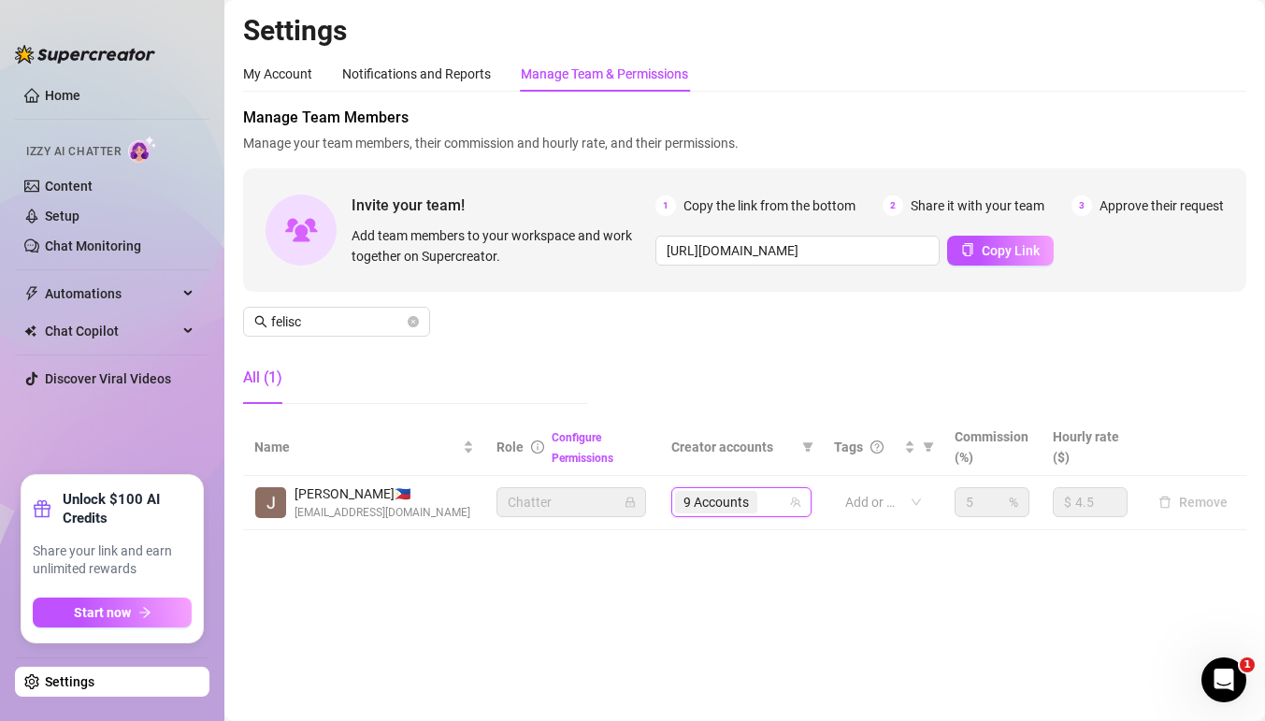
click at [772, 501] on div "9 Accounts" at bounding box center [731, 502] width 113 height 26
type input "li"
click at [772, 501] on div "9 Accounts li" at bounding box center [731, 502] width 113 height 26
type input "lizz"
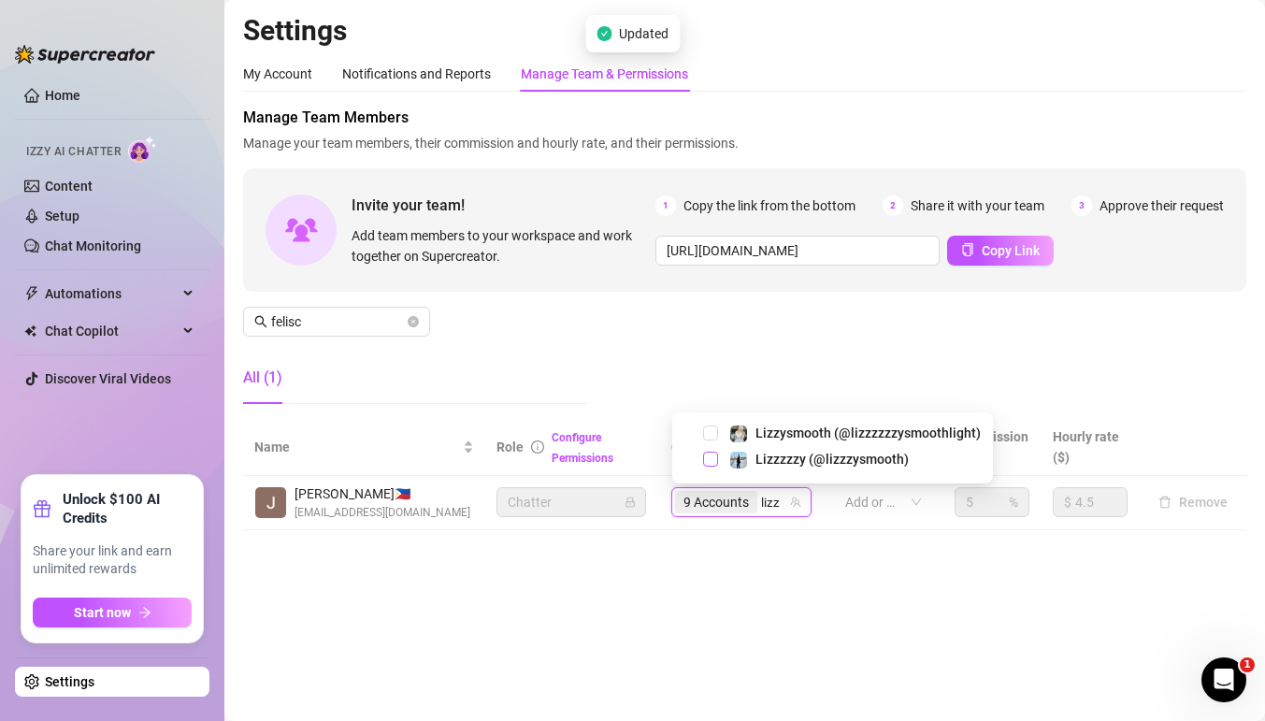
click at [713, 457] on span "Select tree node" at bounding box center [710, 459] width 15 height 15
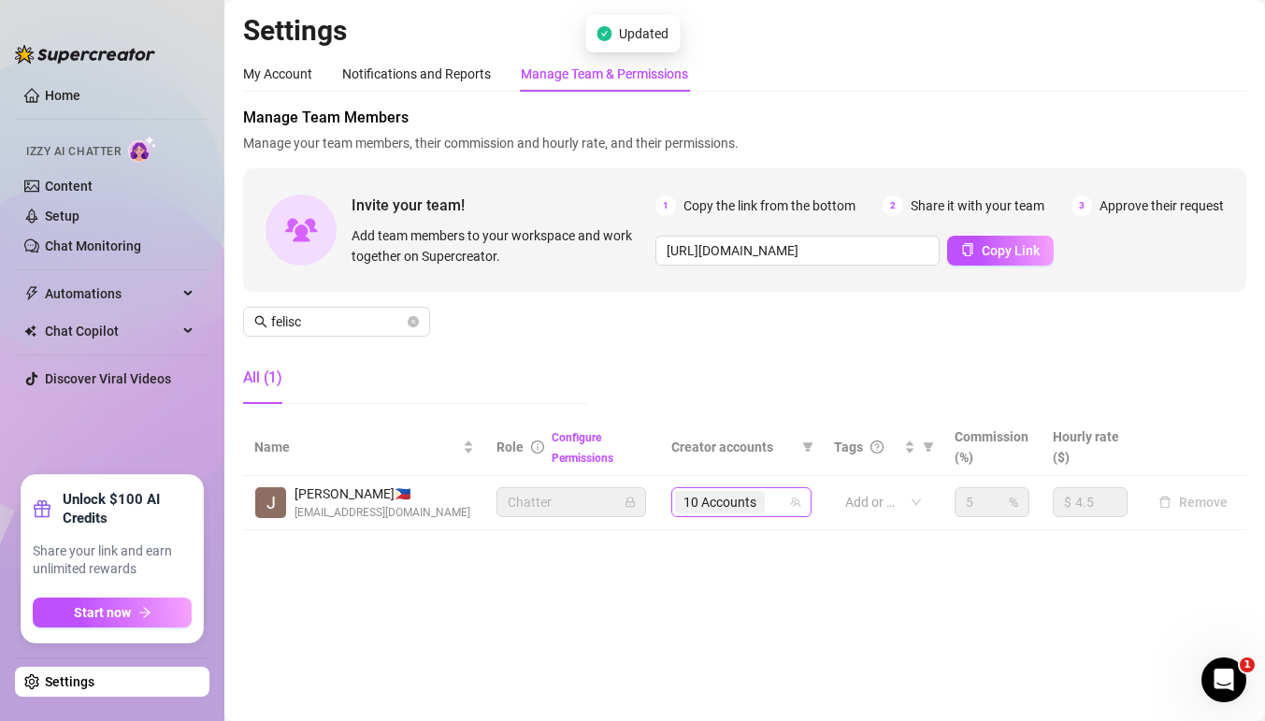
click at [774, 504] on div "10 Accounts" at bounding box center [731, 502] width 113 height 26
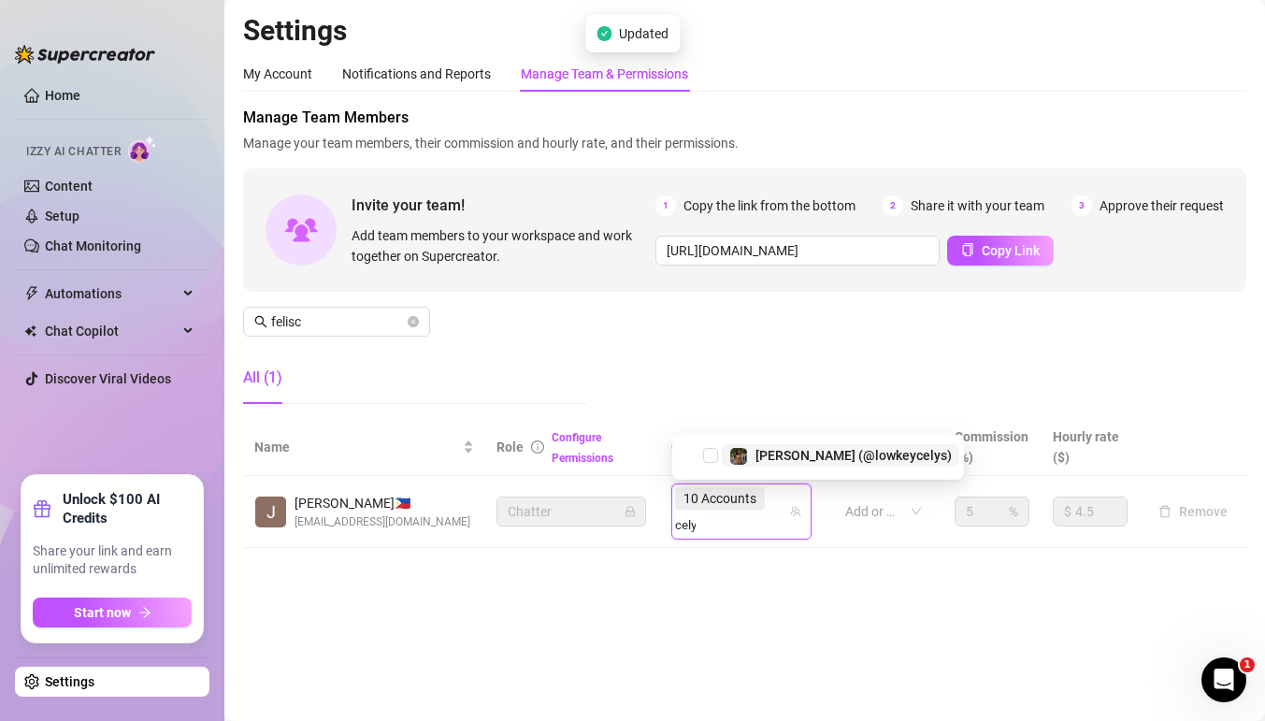
type input "celys"
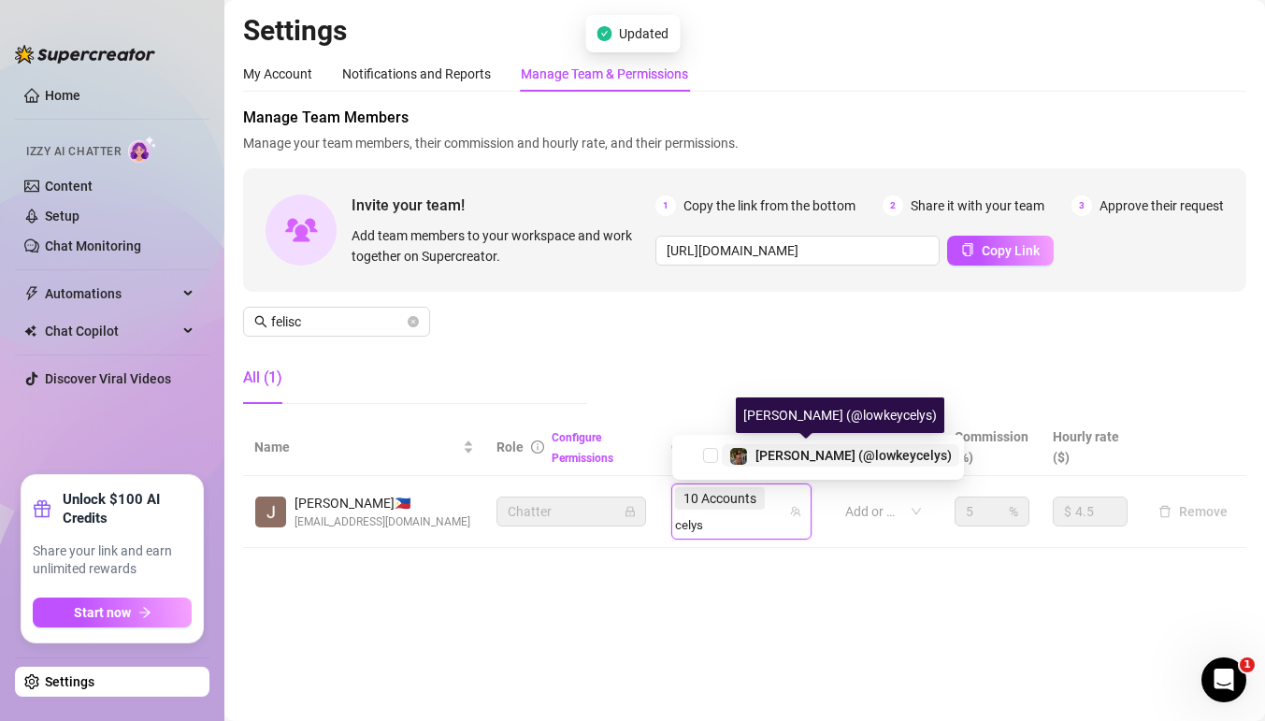
click at [766, 457] on span "[PERSON_NAME] (@lowkeycelys)" at bounding box center [854, 455] width 196 height 15
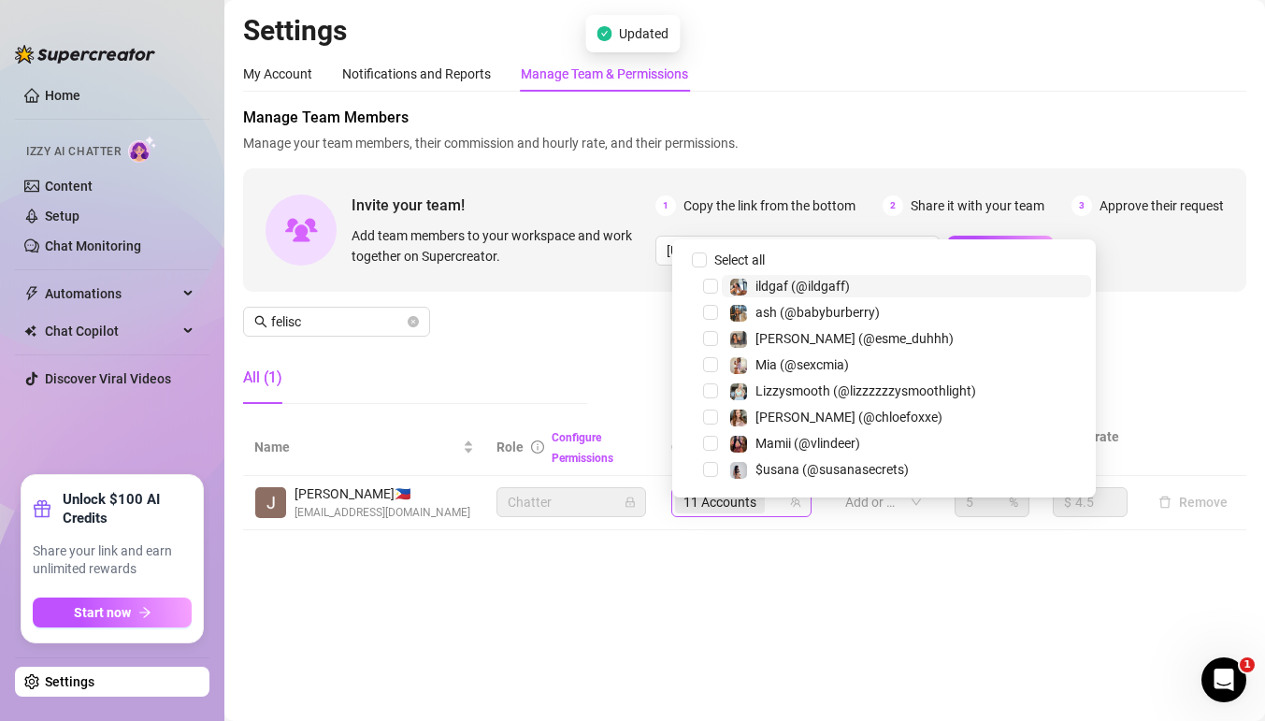
click at [769, 508] on div "11 Accounts" at bounding box center [722, 502] width 94 height 26
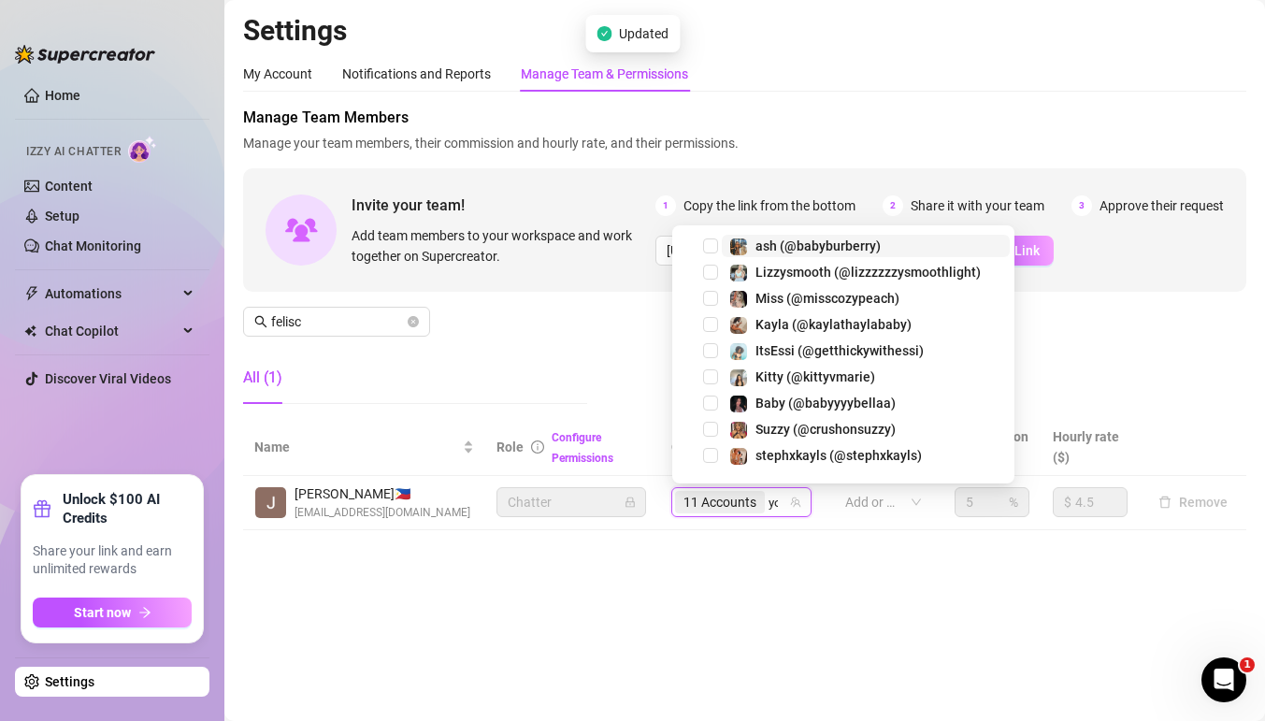
type input "your"
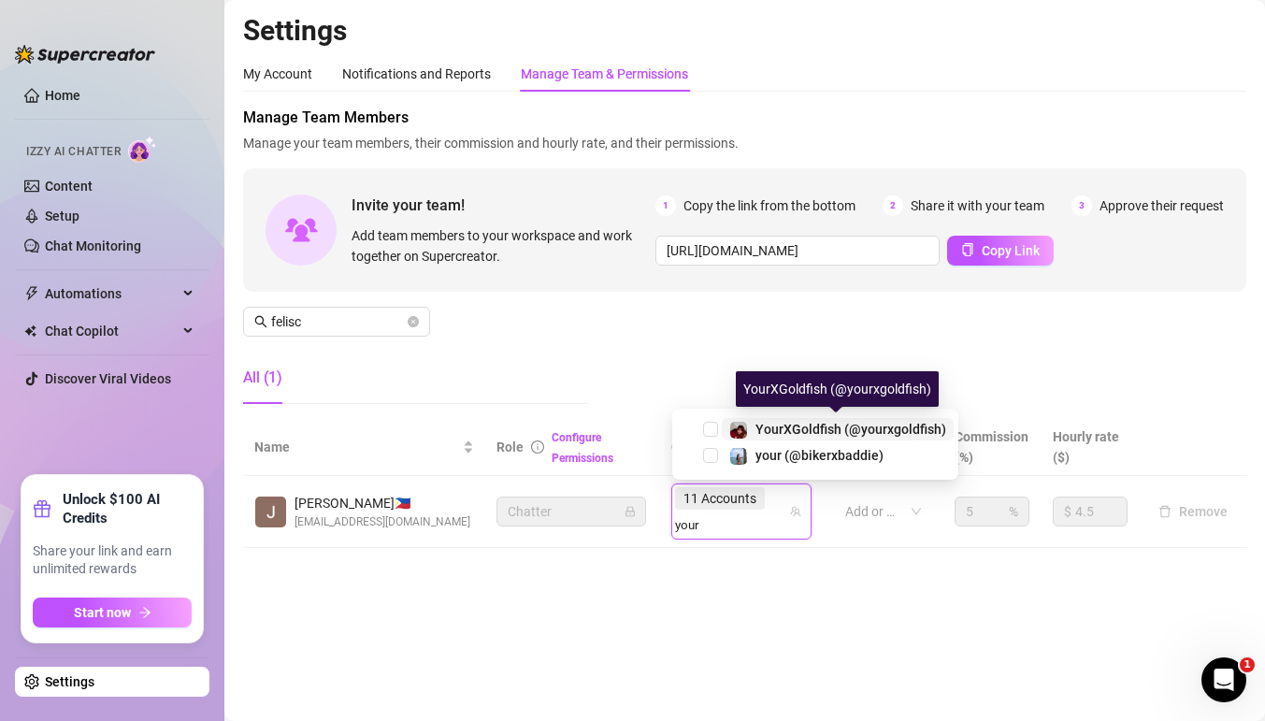
click at [771, 425] on span "YourXGoldfish (@yourxgoldfish)" at bounding box center [851, 429] width 191 height 15
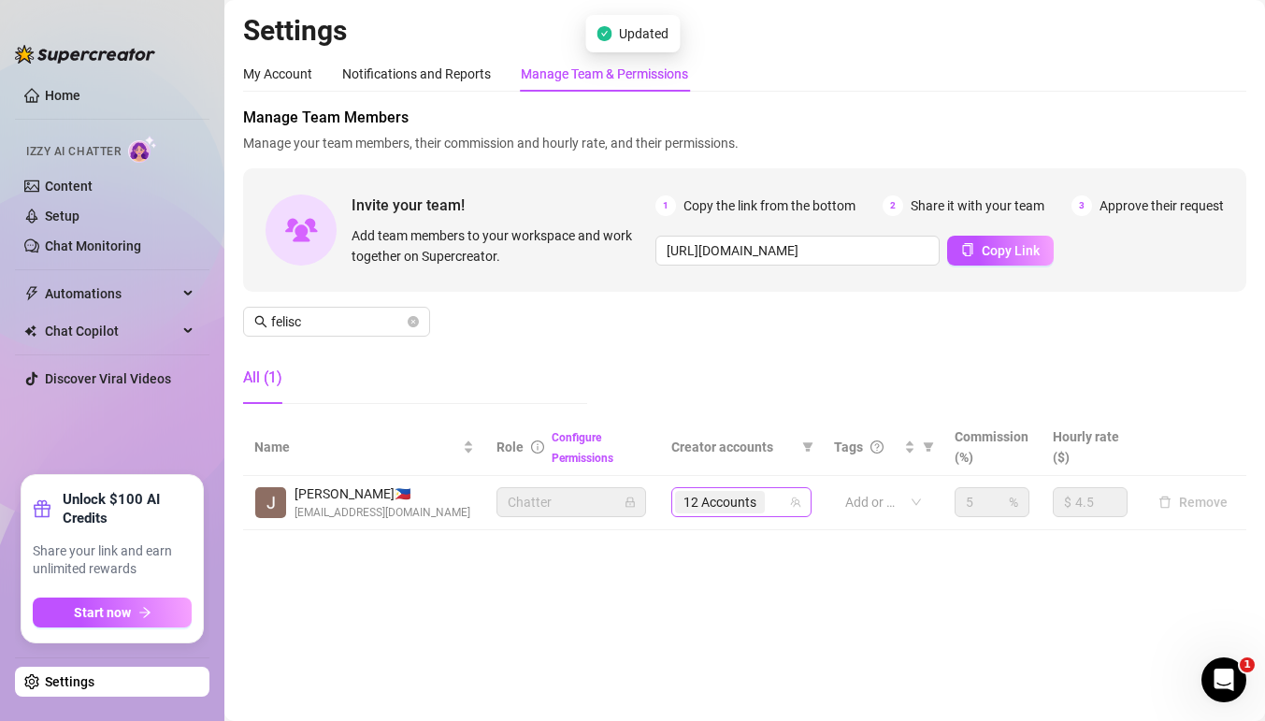
click at [774, 498] on div "12 Accounts" at bounding box center [731, 502] width 113 height 26
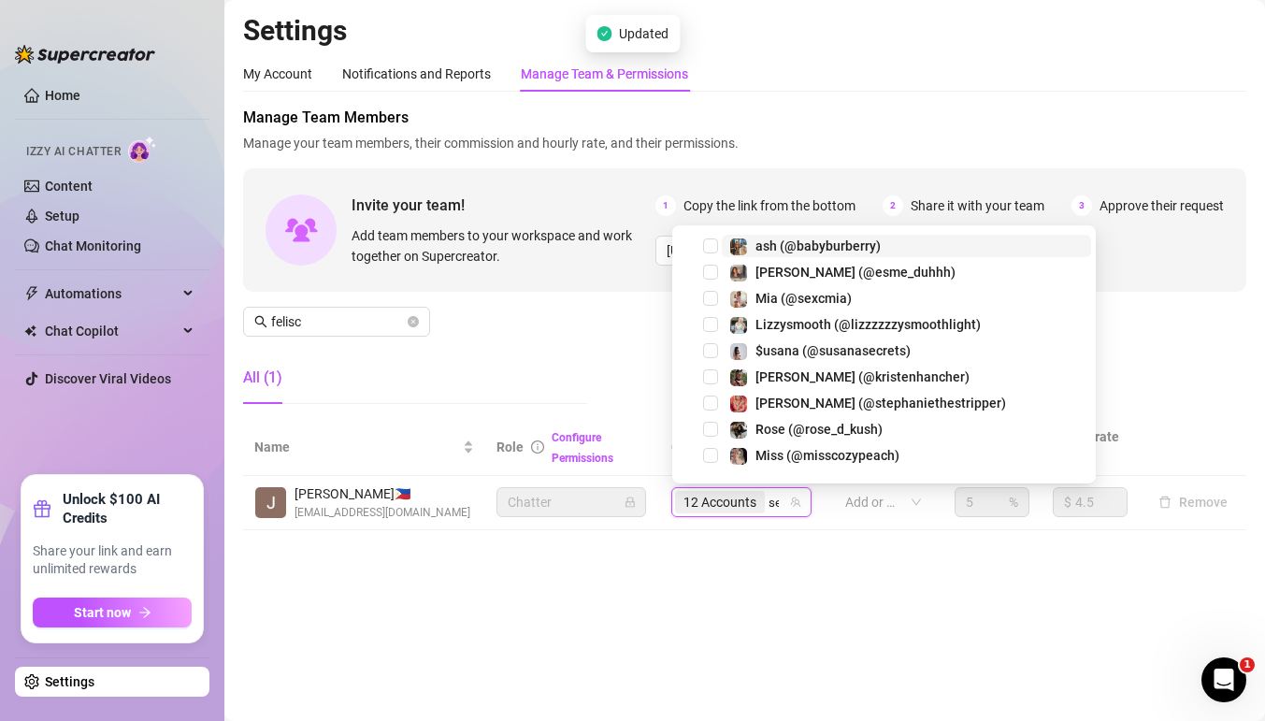
type input "seni"
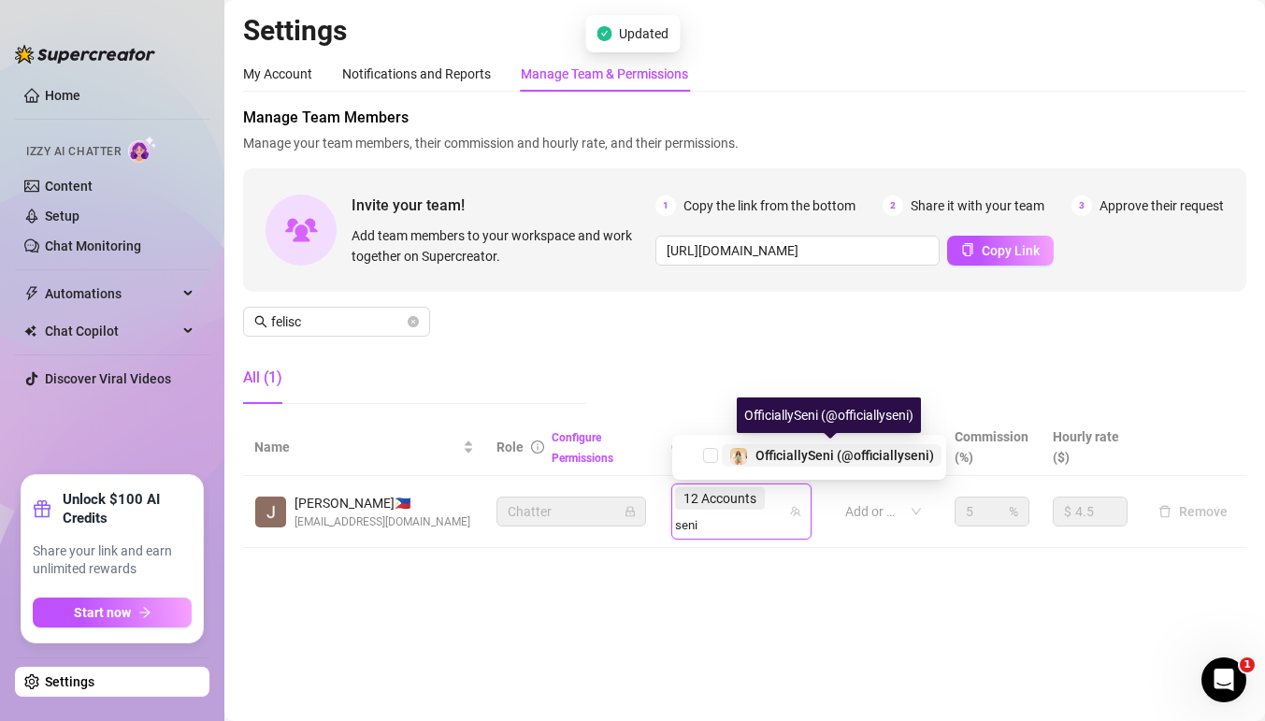
click at [765, 444] on div "OfficiallySeni (@officiallyseni)" at bounding box center [845, 455] width 179 height 22
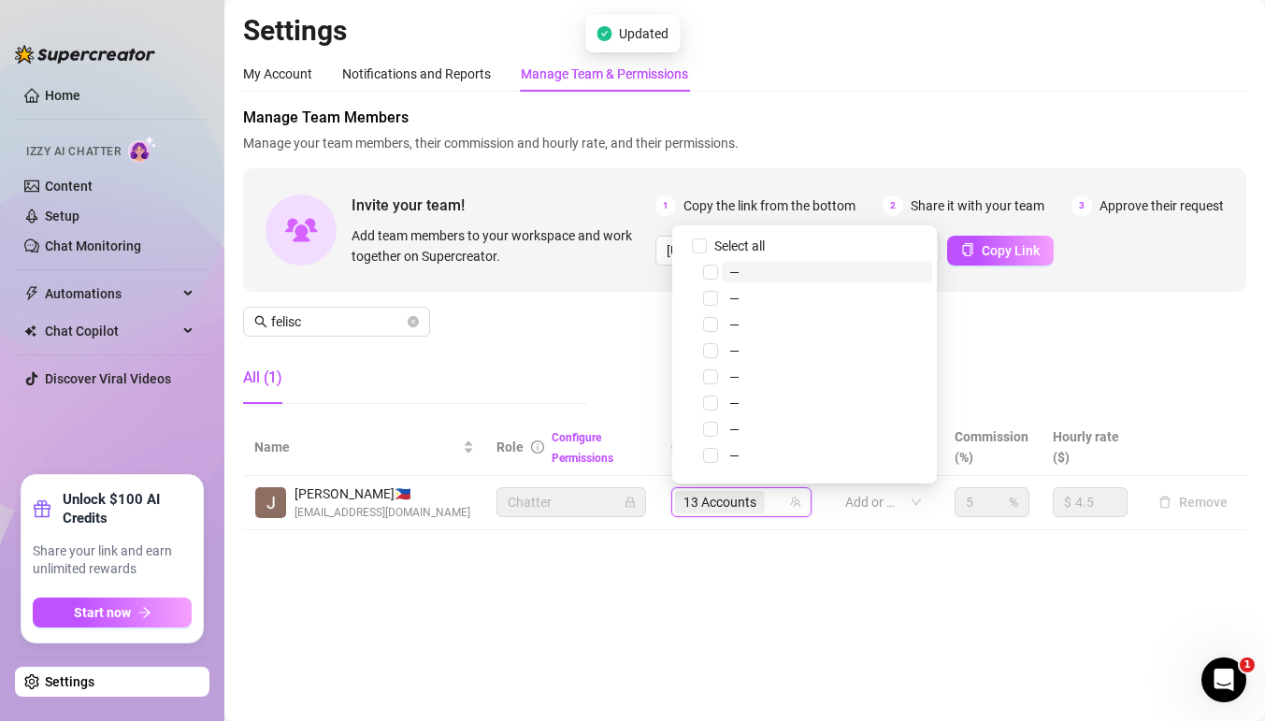
click at [780, 505] on div "13 Accounts" at bounding box center [731, 502] width 113 height 26
click at [781, 497] on div "13 Accounts" at bounding box center [731, 502] width 113 height 26
type input "madia"
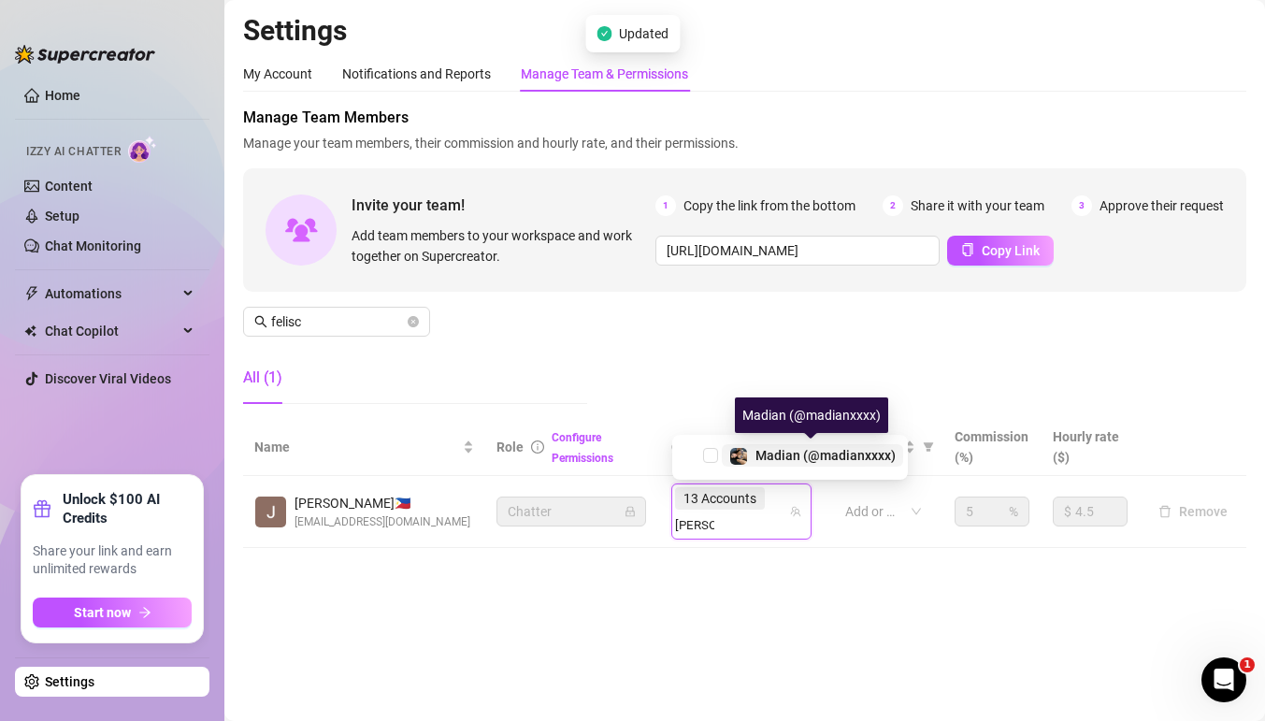
click at [749, 464] on div "Madian (@madianxxxx)" at bounding box center [812, 455] width 166 height 22
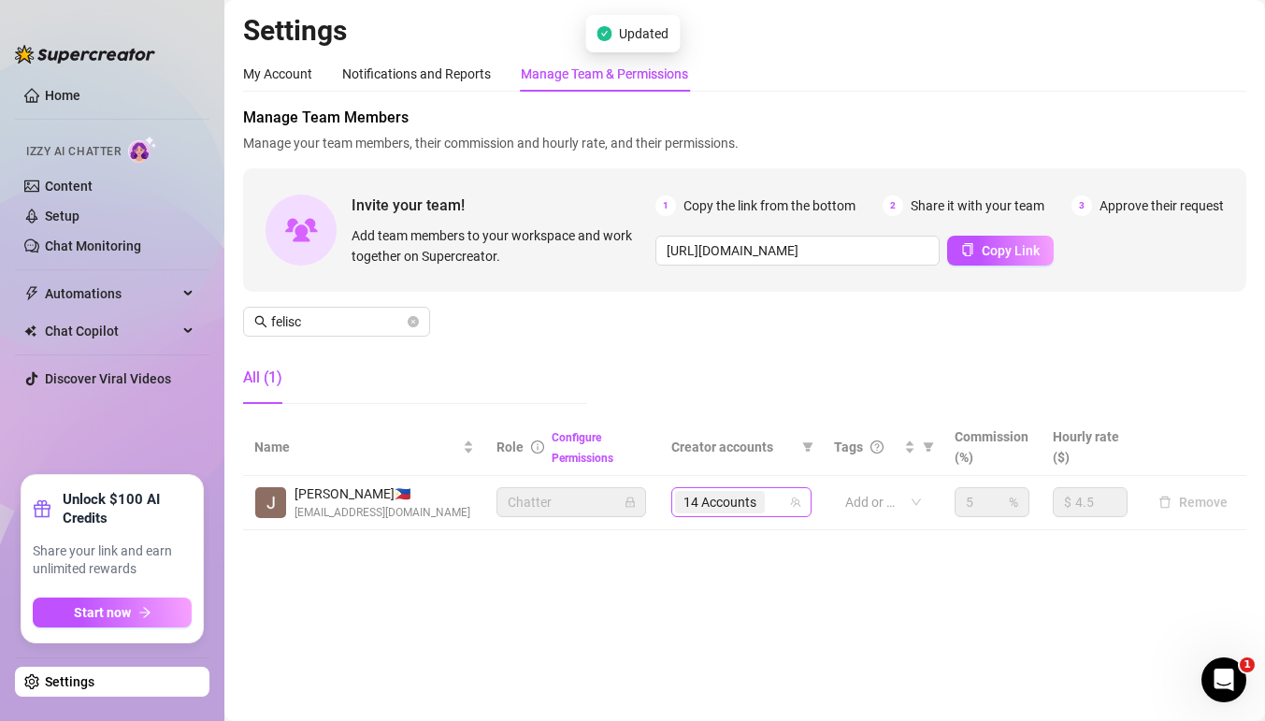
click at [777, 500] on div "14 Accounts" at bounding box center [731, 502] width 113 height 26
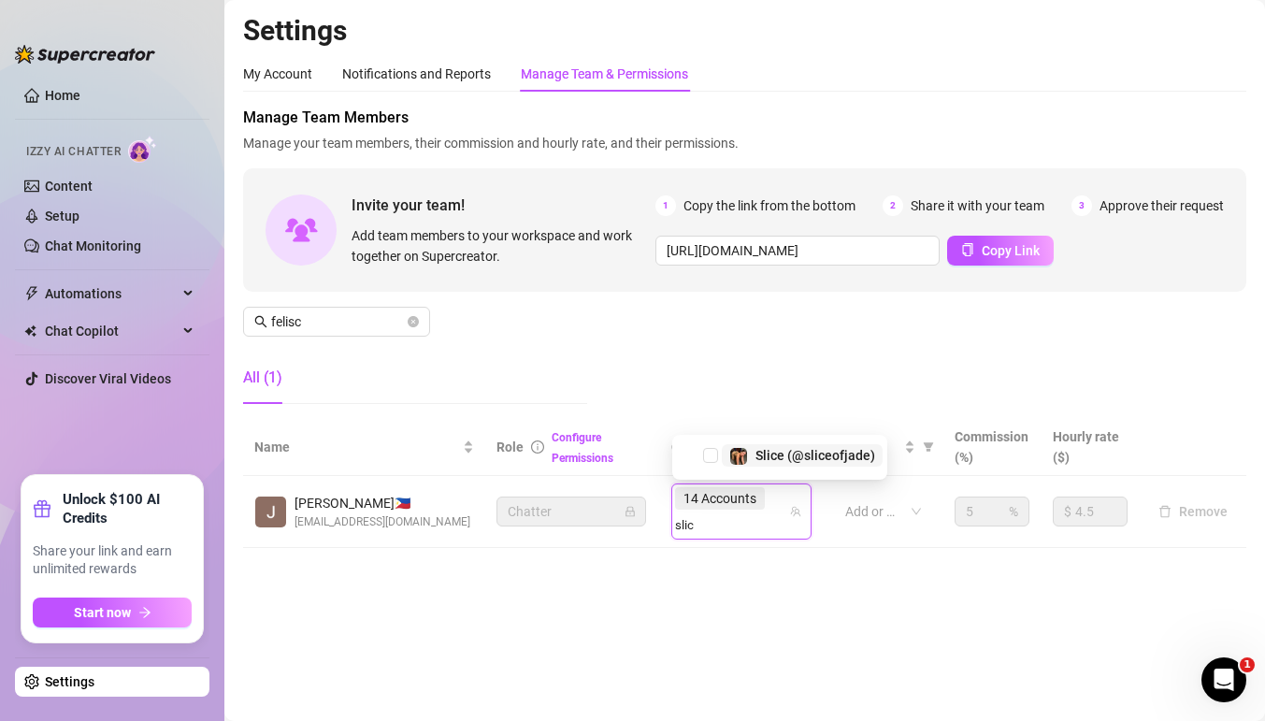
type input "slice"
click at [767, 453] on span "Slice (@sliceofjade)" at bounding box center [816, 455] width 120 height 15
click at [781, 509] on div "14 Accounts slice" at bounding box center [731, 511] width 113 height 52
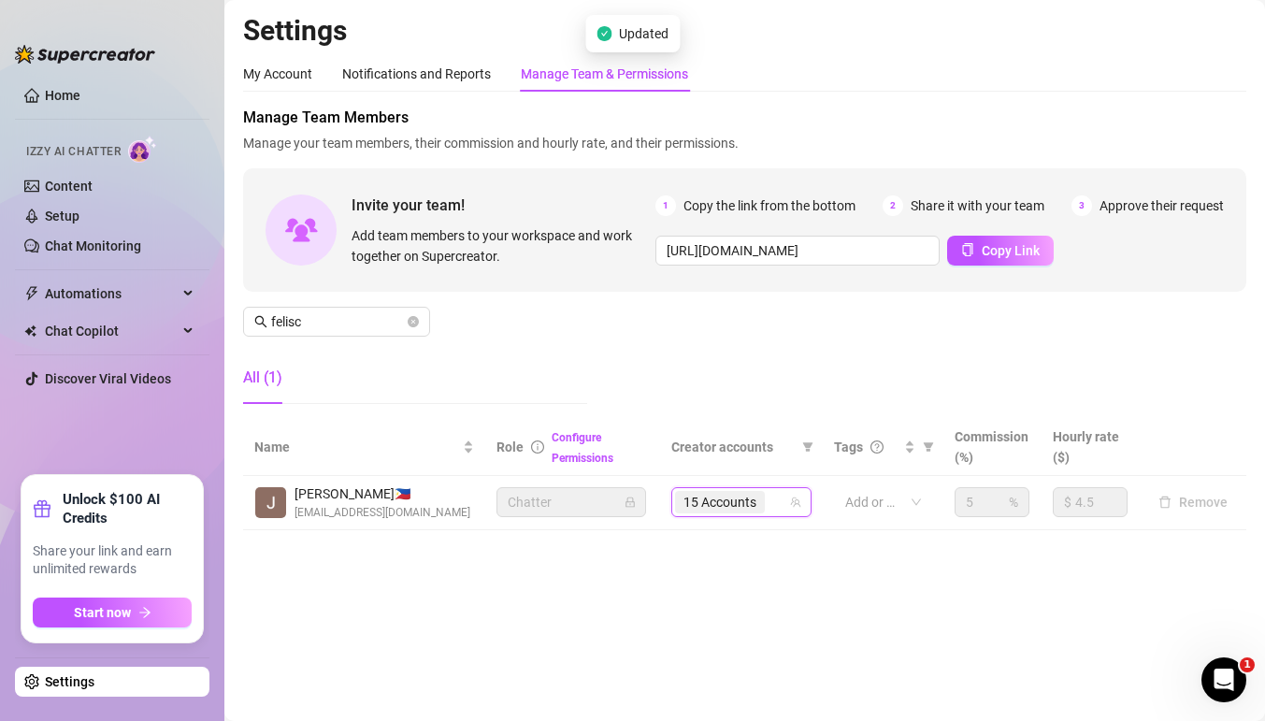
click at [772, 498] on input "search" at bounding box center [771, 502] width 4 height 22
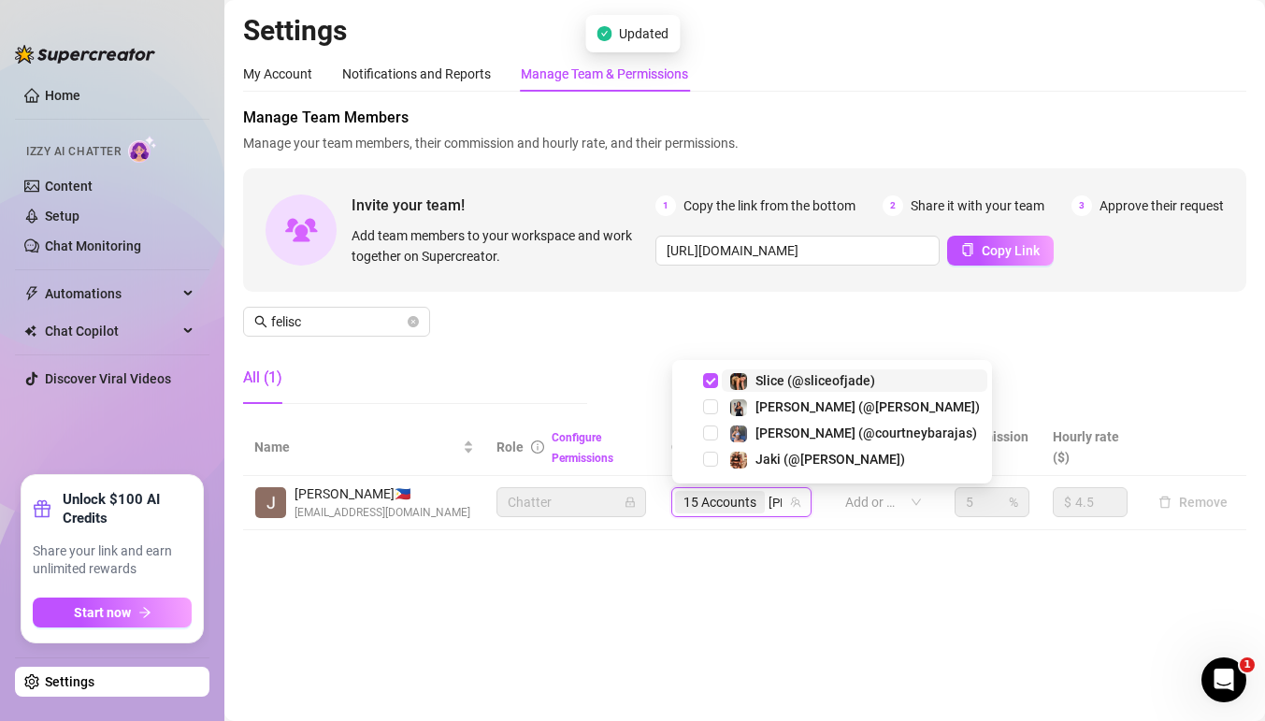
type input "jamie"
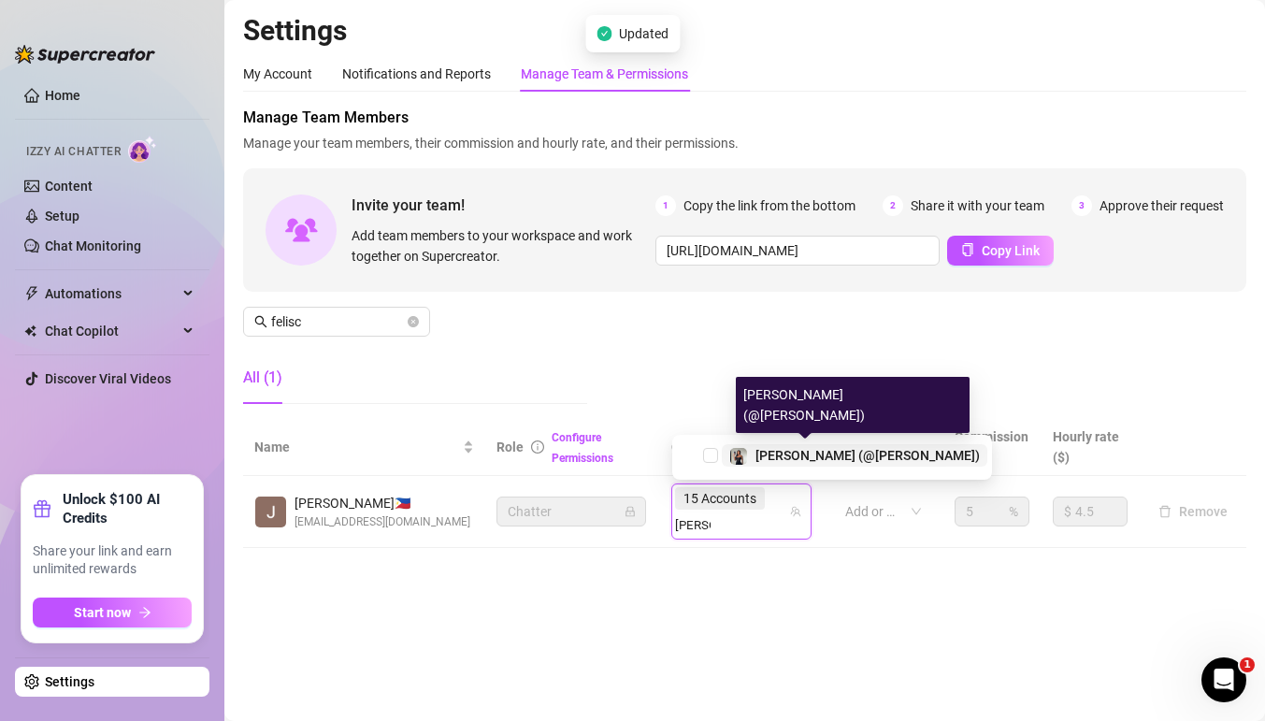
click at [767, 451] on span "[PERSON_NAME] (@[PERSON_NAME])" at bounding box center [868, 455] width 224 height 15
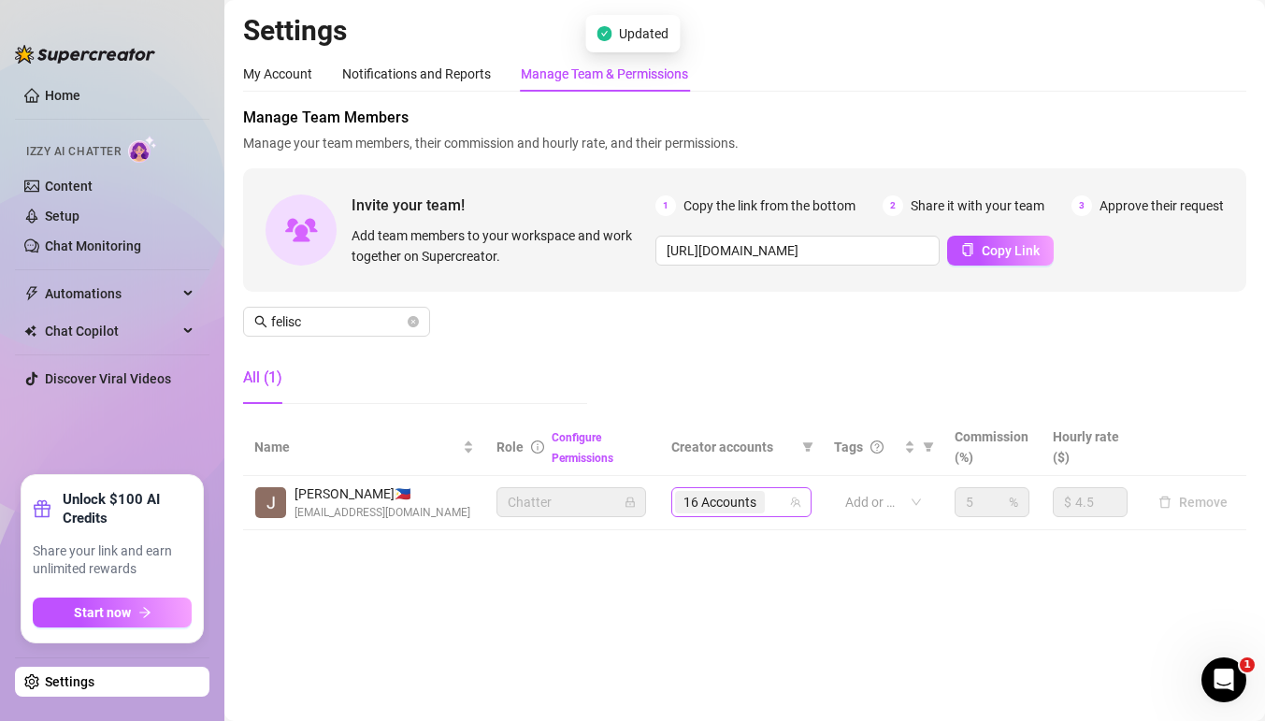
click at [785, 504] on div "16 Accounts" at bounding box center [731, 502] width 113 height 26
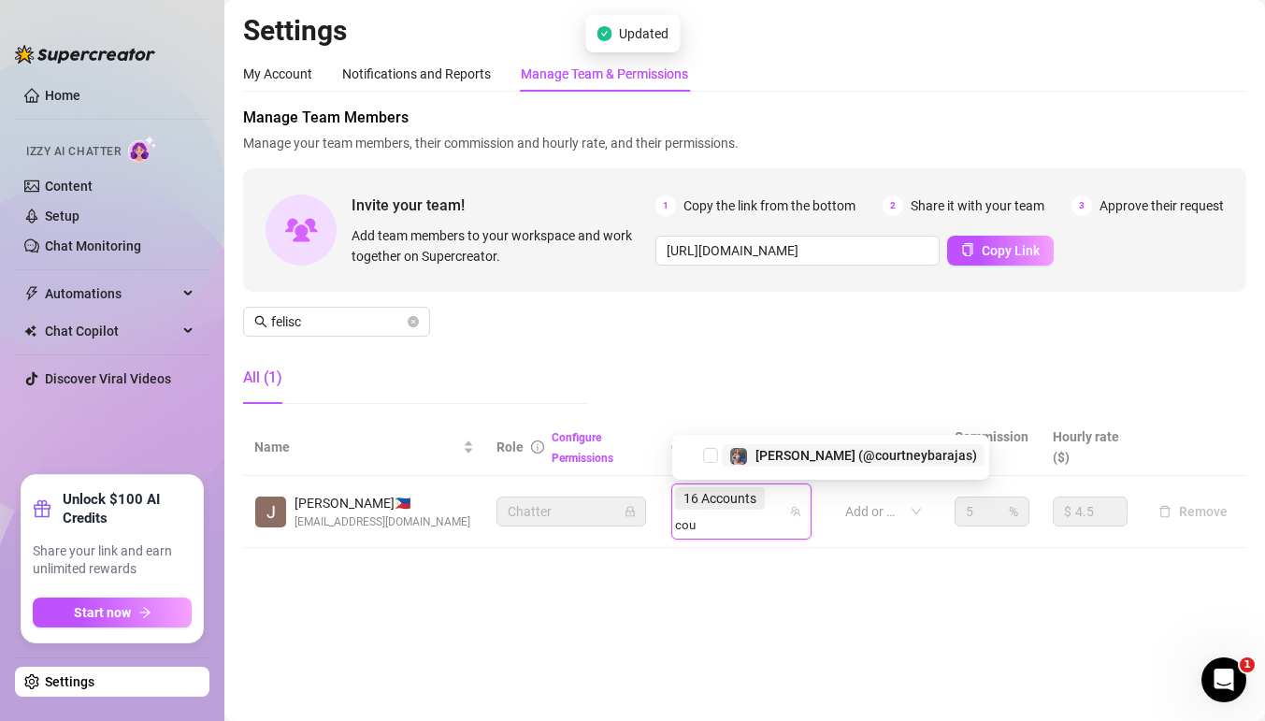
type input "cour"
click at [770, 457] on span "[PERSON_NAME] (@courtneybarajas)" at bounding box center [867, 455] width 222 height 15
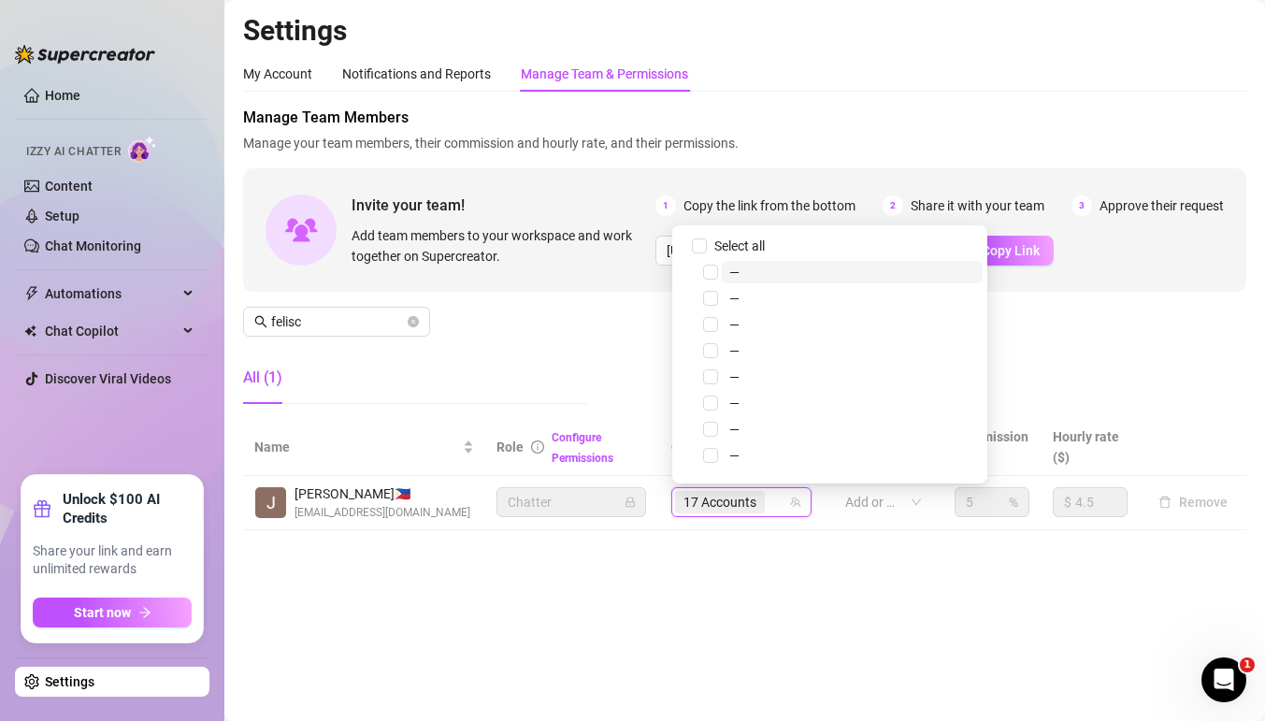
click at [784, 504] on div "17 Accounts" at bounding box center [731, 502] width 113 height 26
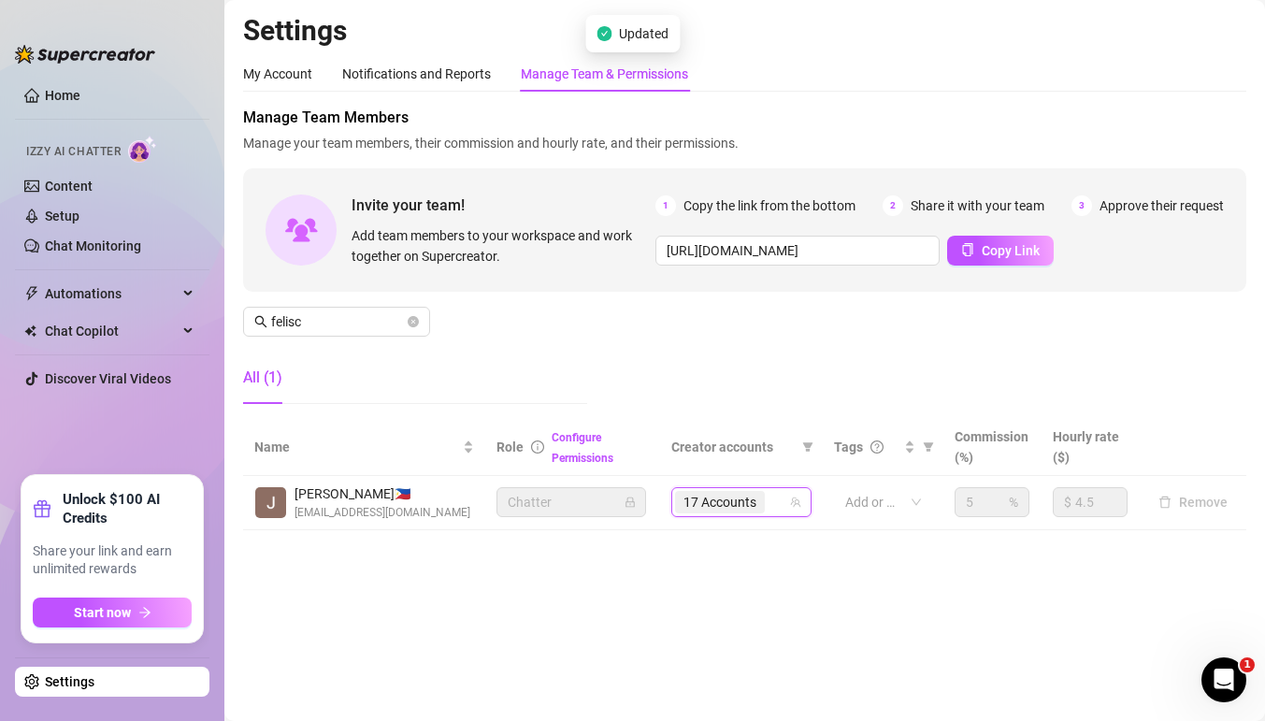
click at [785, 501] on div "17 Accounts" at bounding box center [731, 502] width 113 height 26
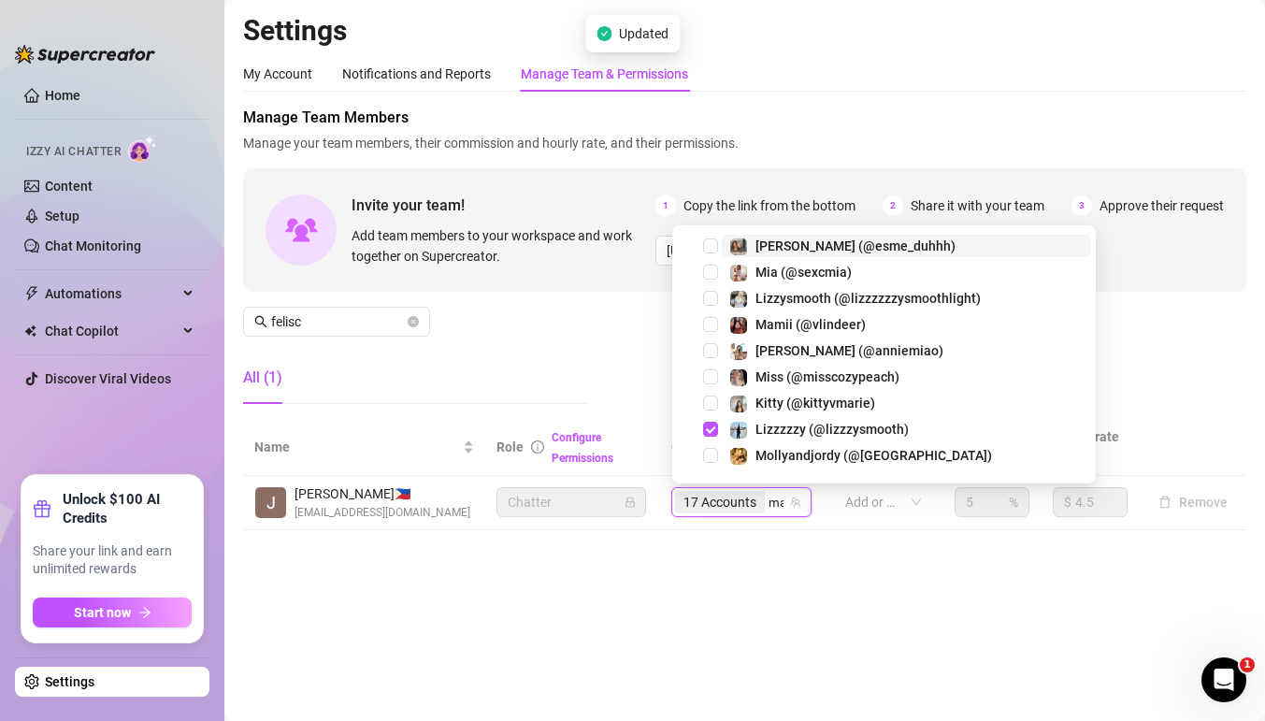
type input "madi"
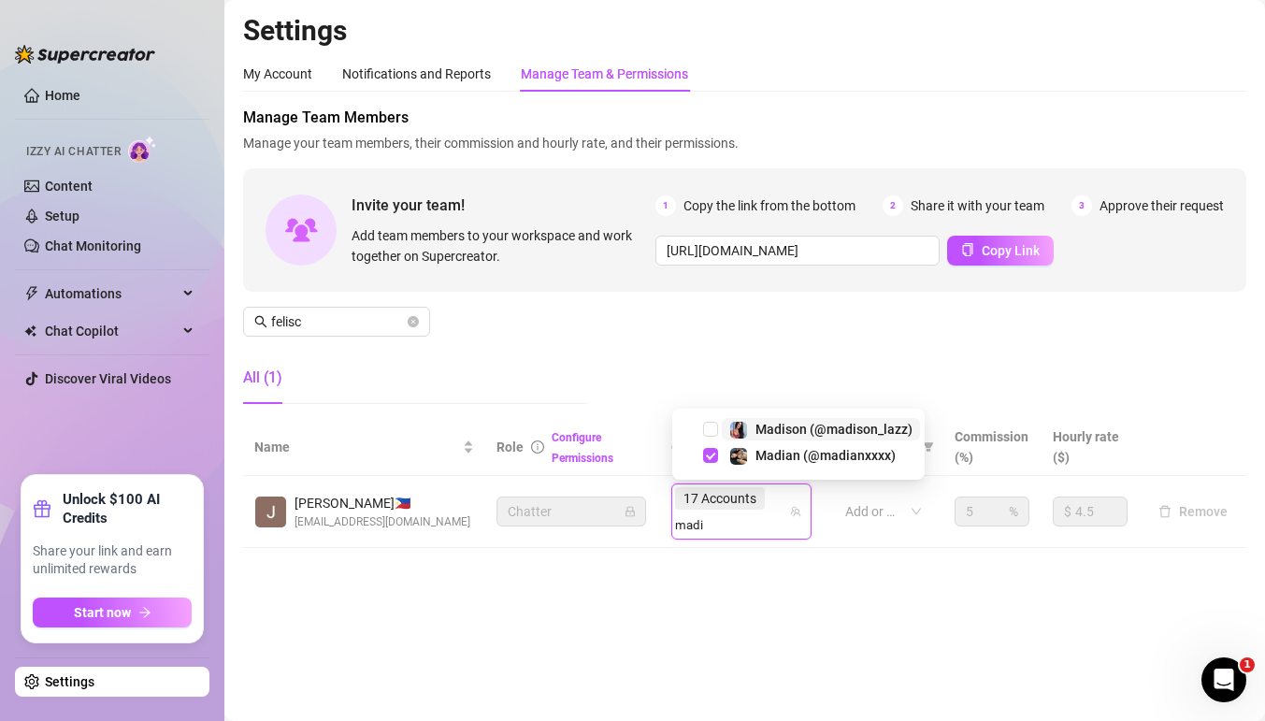
click at [779, 422] on span "Madison (@madison_lazz)" at bounding box center [834, 429] width 157 height 15
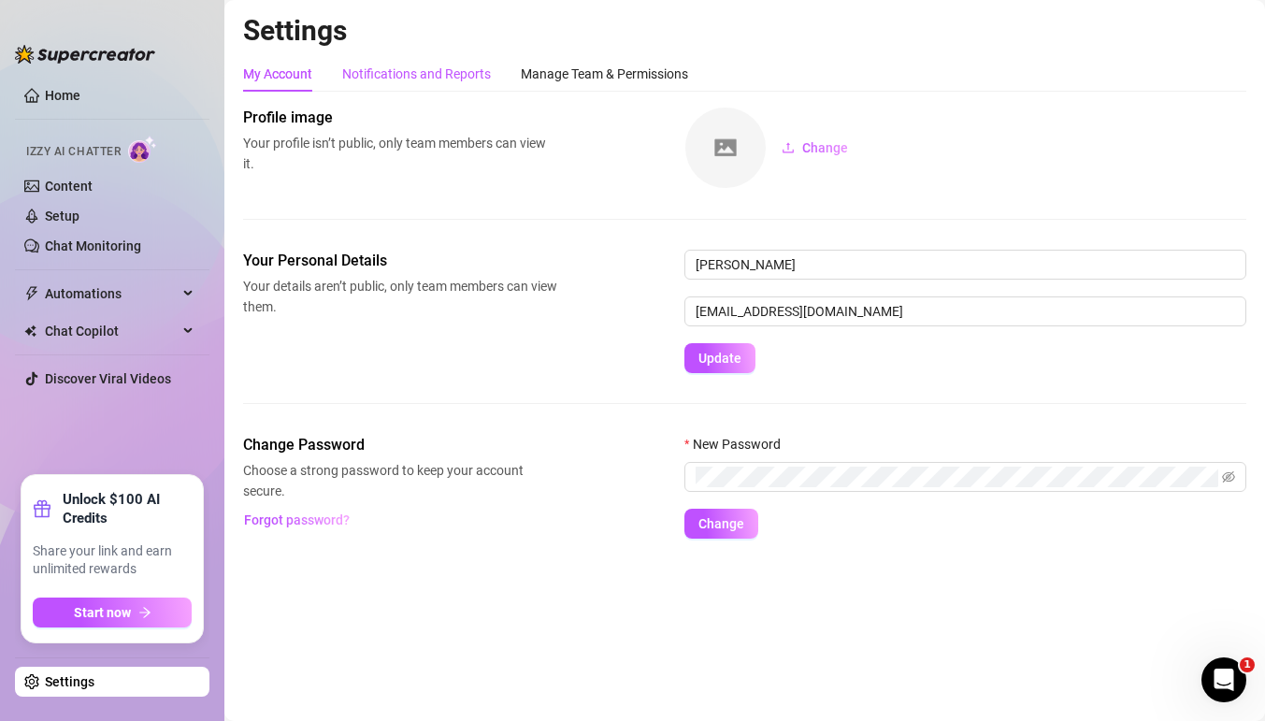
click at [445, 73] on div "Notifications and Reports" at bounding box center [416, 74] width 149 height 21
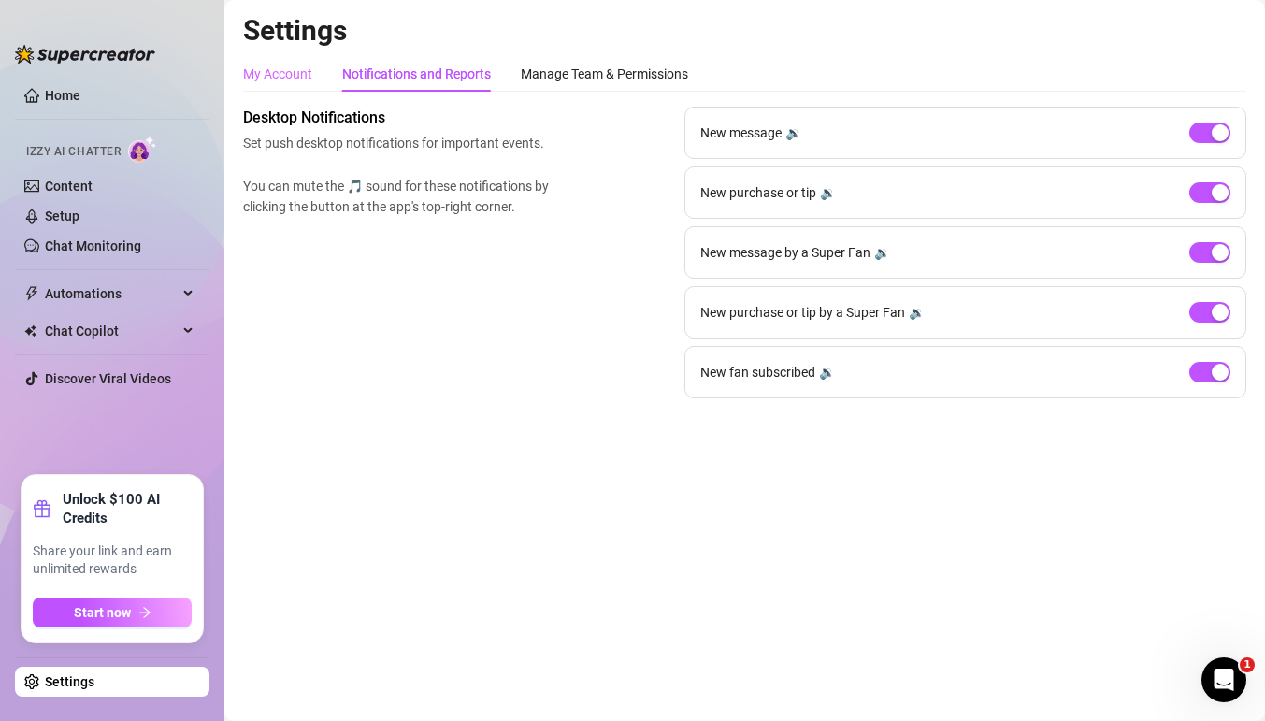
click at [261, 60] on div "My Account" at bounding box center [277, 74] width 69 height 36
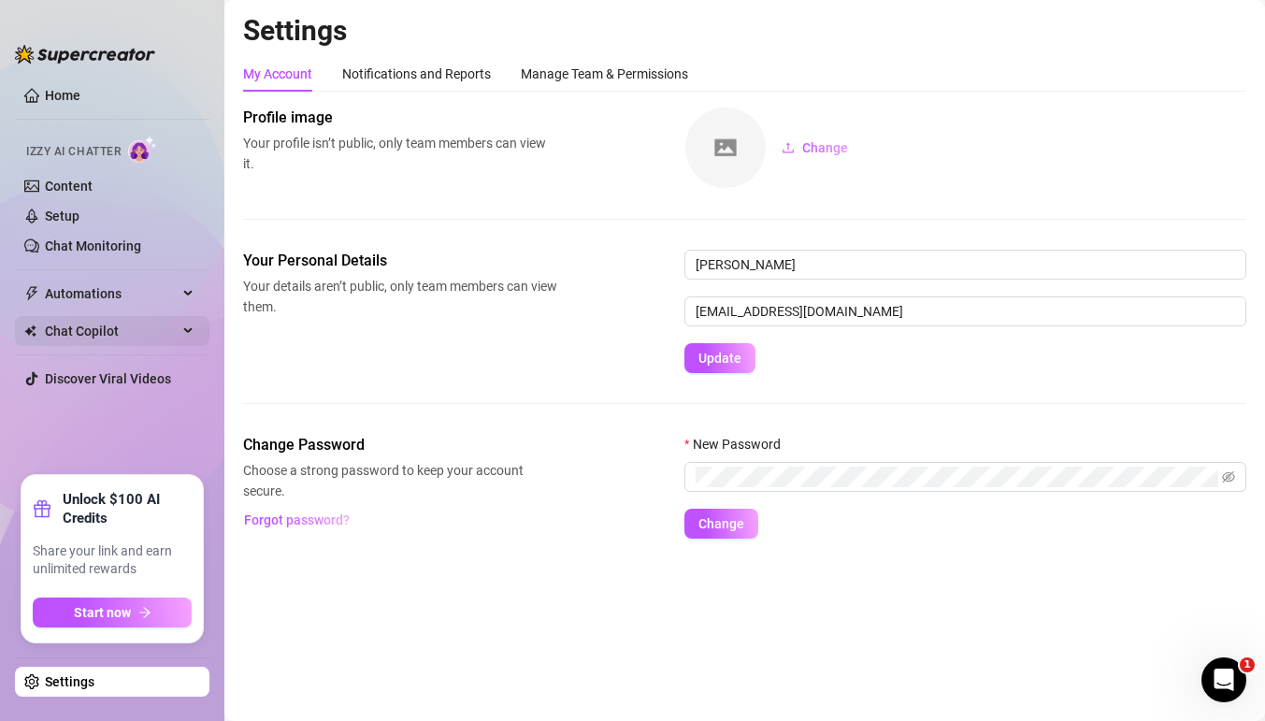
click at [176, 331] on span "Chat Copilot" at bounding box center [111, 331] width 133 height 30
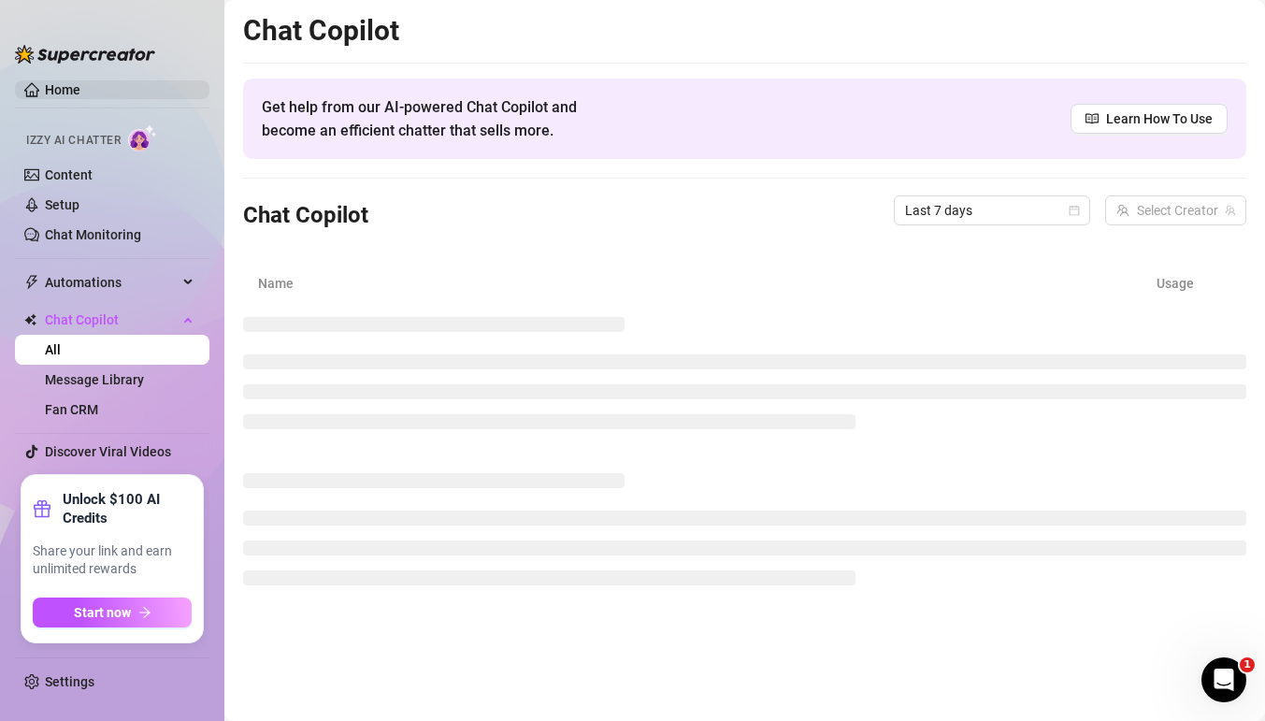
click at [80, 91] on link "Home" at bounding box center [63, 89] width 36 height 15
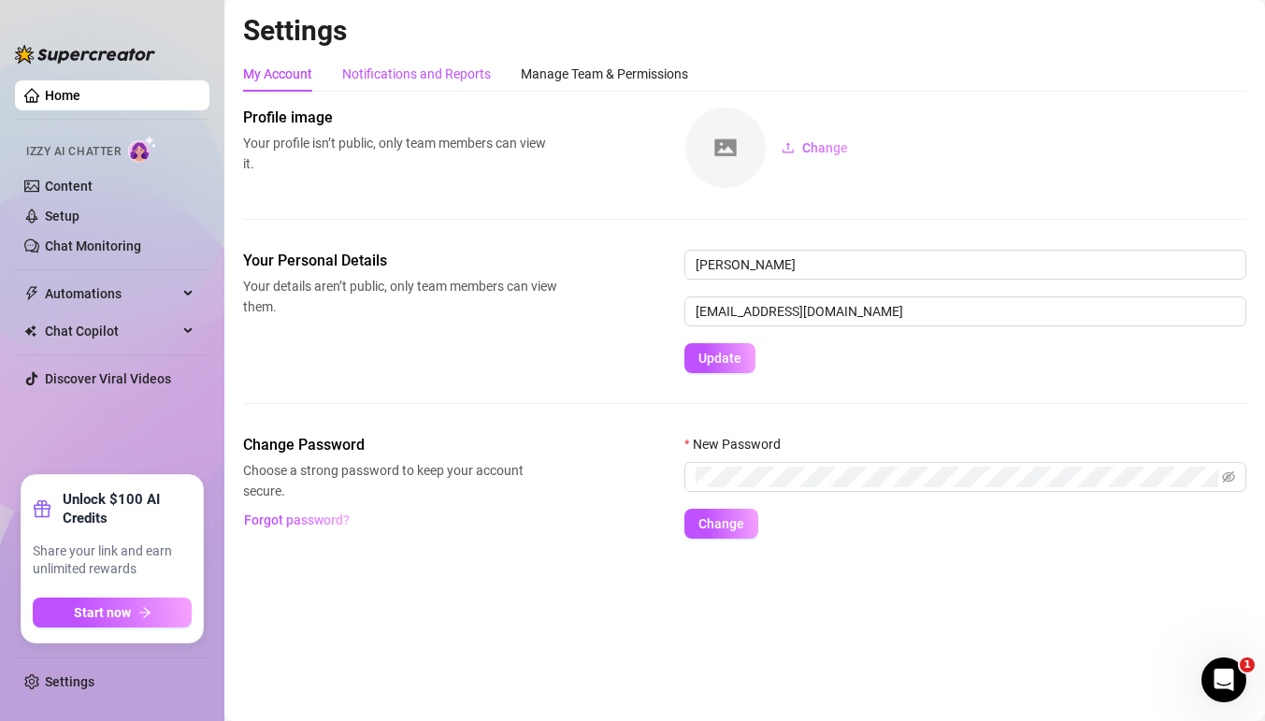
click at [375, 79] on div "Notifications and Reports" at bounding box center [416, 74] width 149 height 21
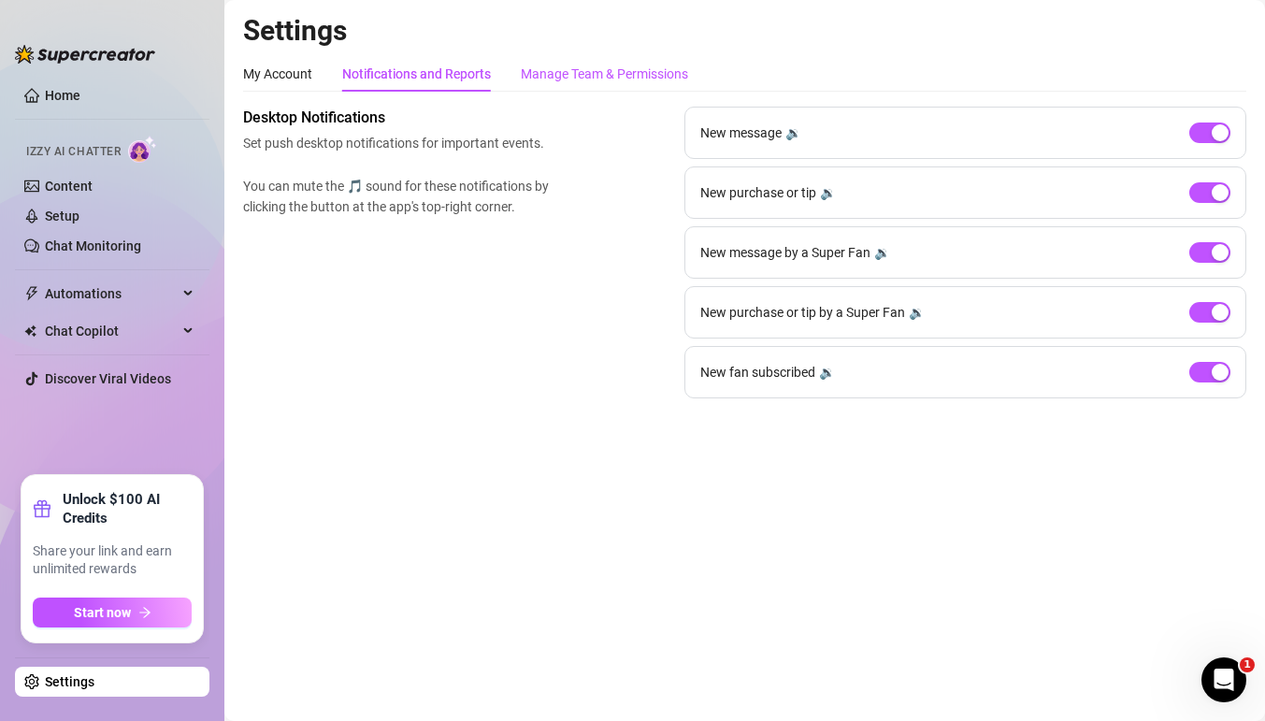
click at [585, 74] on div "Manage Team & Permissions" at bounding box center [604, 74] width 167 height 21
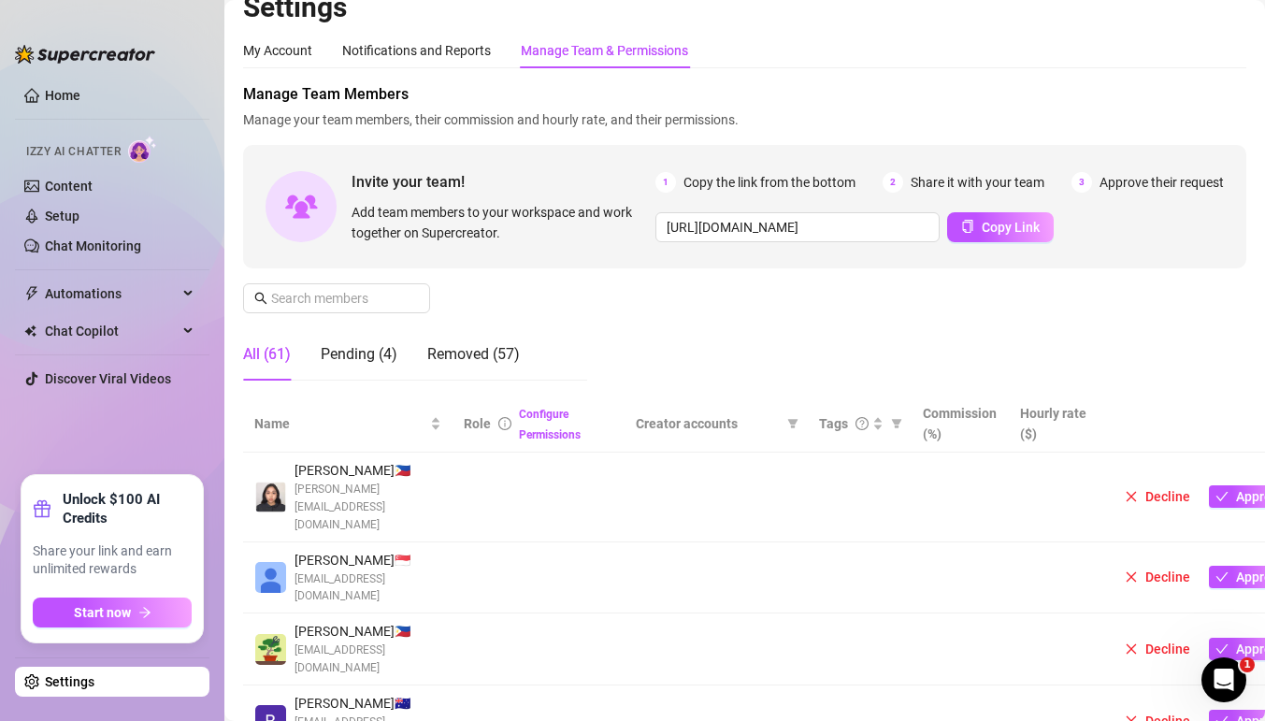
scroll to position [24, 0]
click at [362, 305] on input "text" at bounding box center [337, 297] width 133 height 21
click at [392, 286] on span at bounding box center [336, 297] width 187 height 30
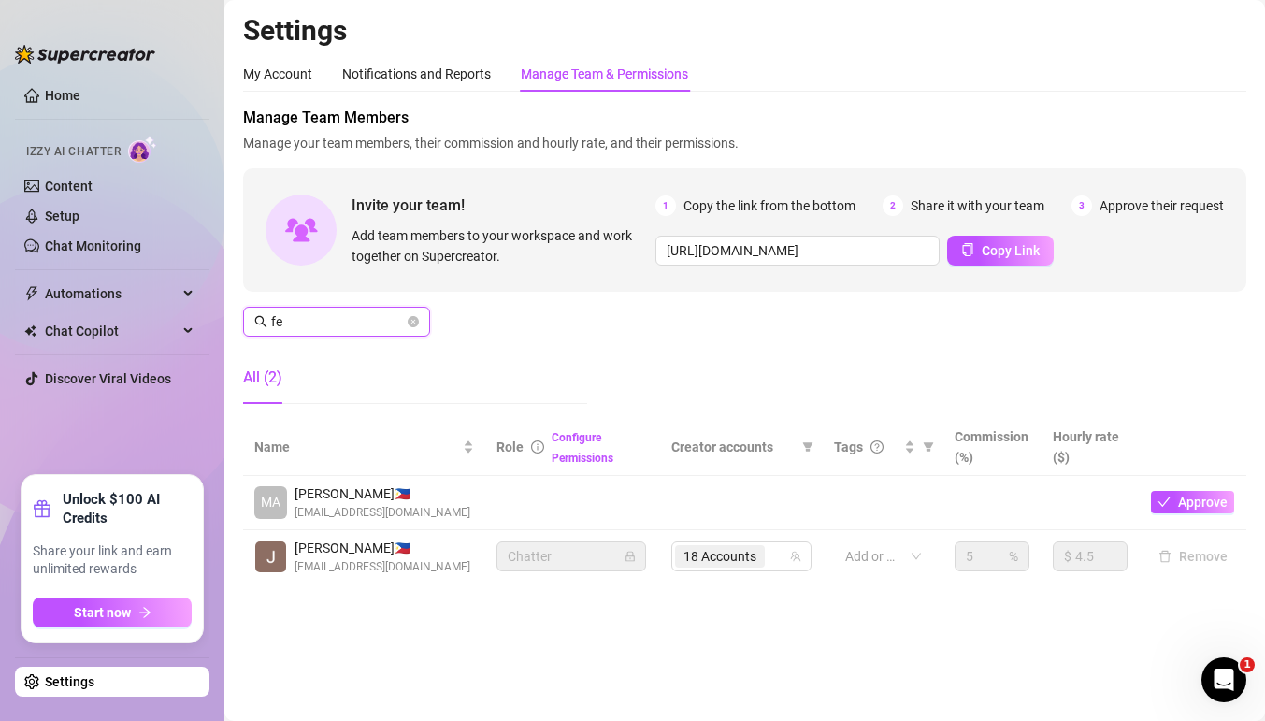
scroll to position [0, 0]
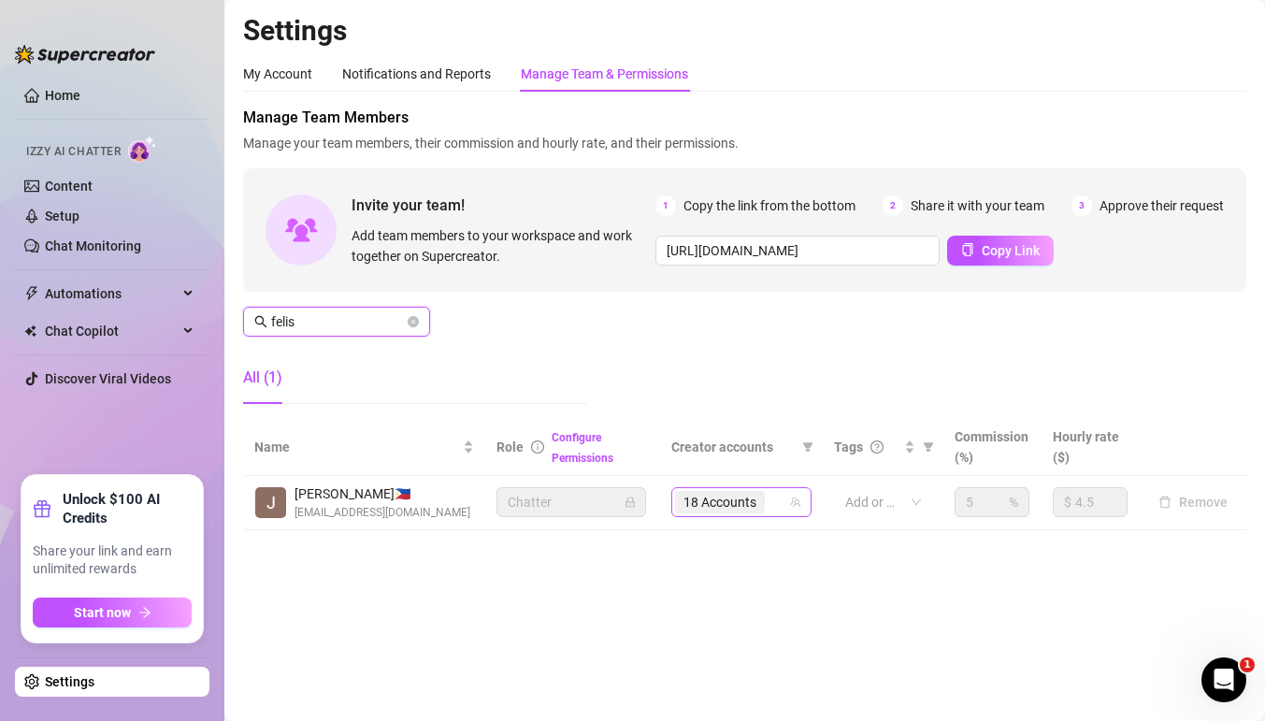
type input "felis"
click at [772, 504] on input "search" at bounding box center [771, 502] width 4 height 22
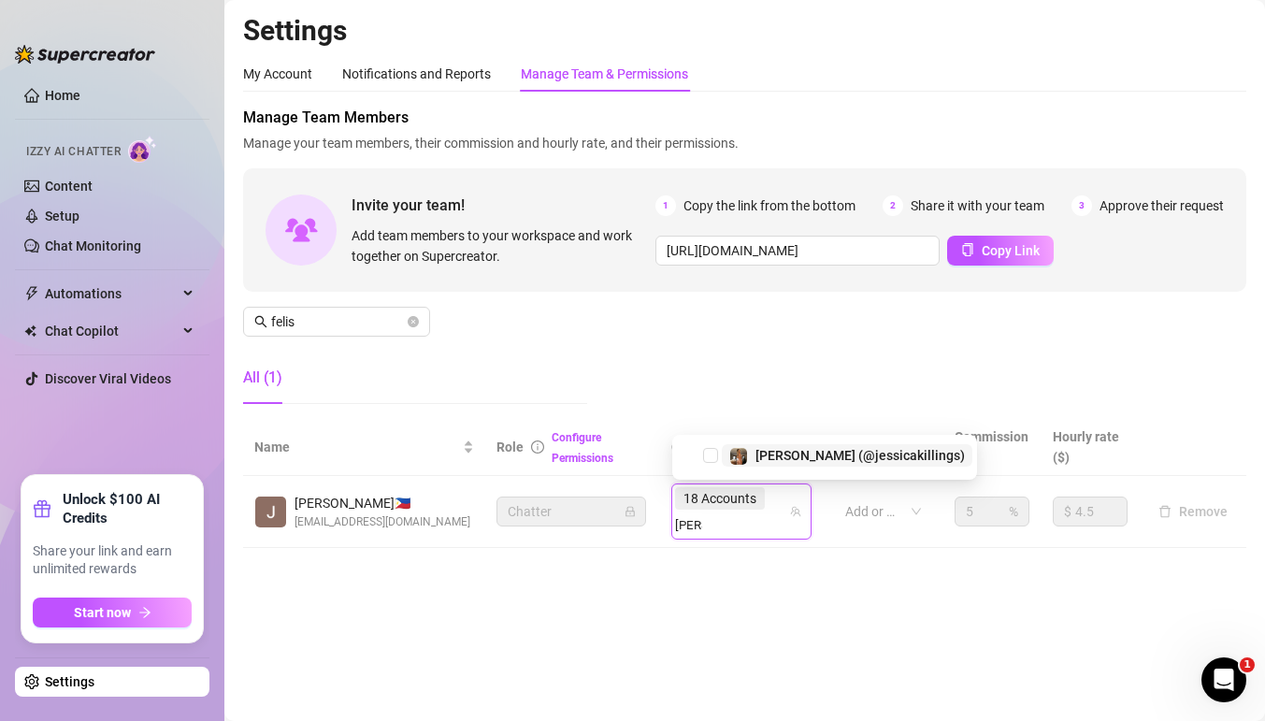
type input "jessi"
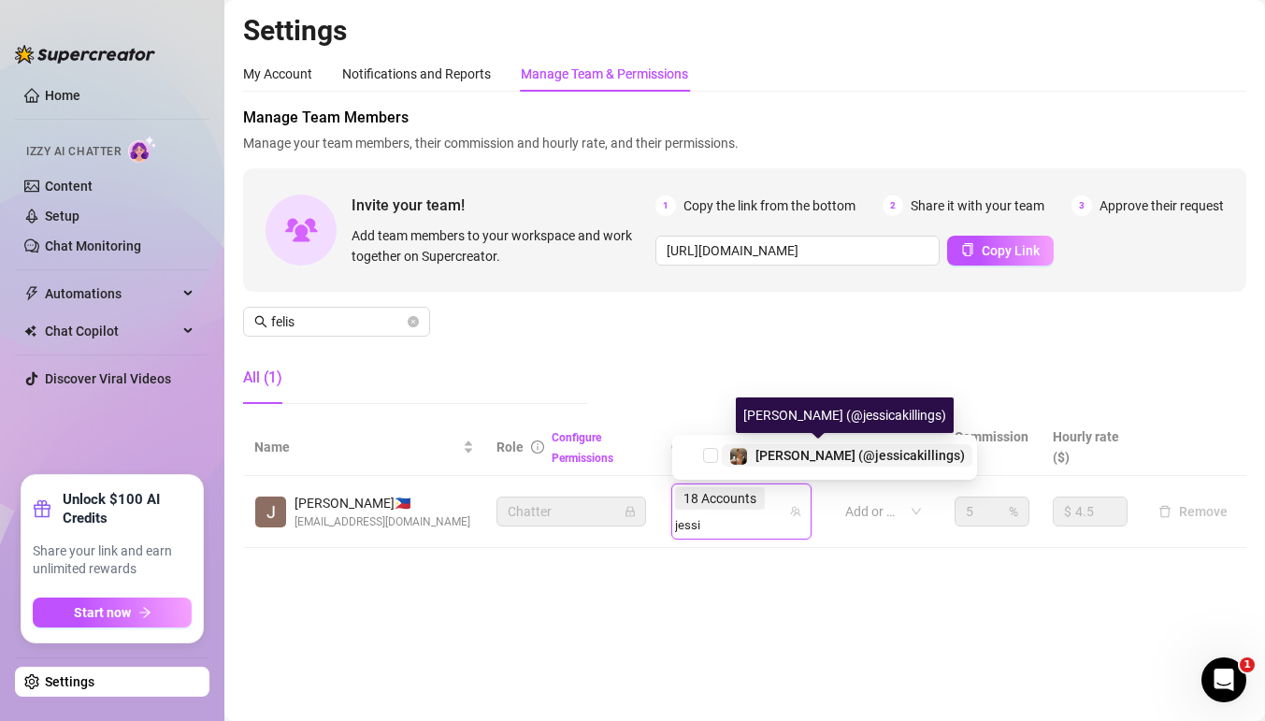
click at [772, 454] on span "[PERSON_NAME] (@jessicakillings)" at bounding box center [860, 455] width 209 height 15
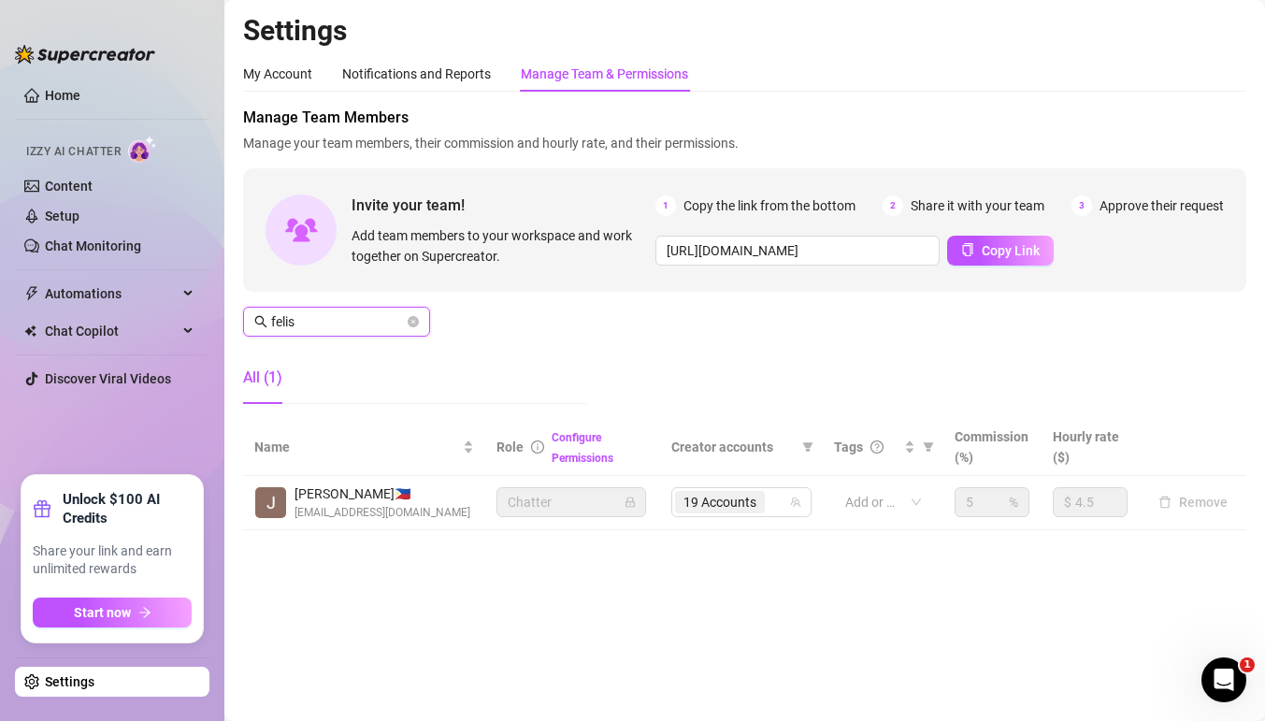
click at [352, 324] on input "felis" at bounding box center [337, 321] width 133 height 21
click at [768, 502] on div "19 Accounts" at bounding box center [722, 502] width 94 height 26
type input "osca"
click at [793, 502] on icon "team" at bounding box center [796, 502] width 10 height 10
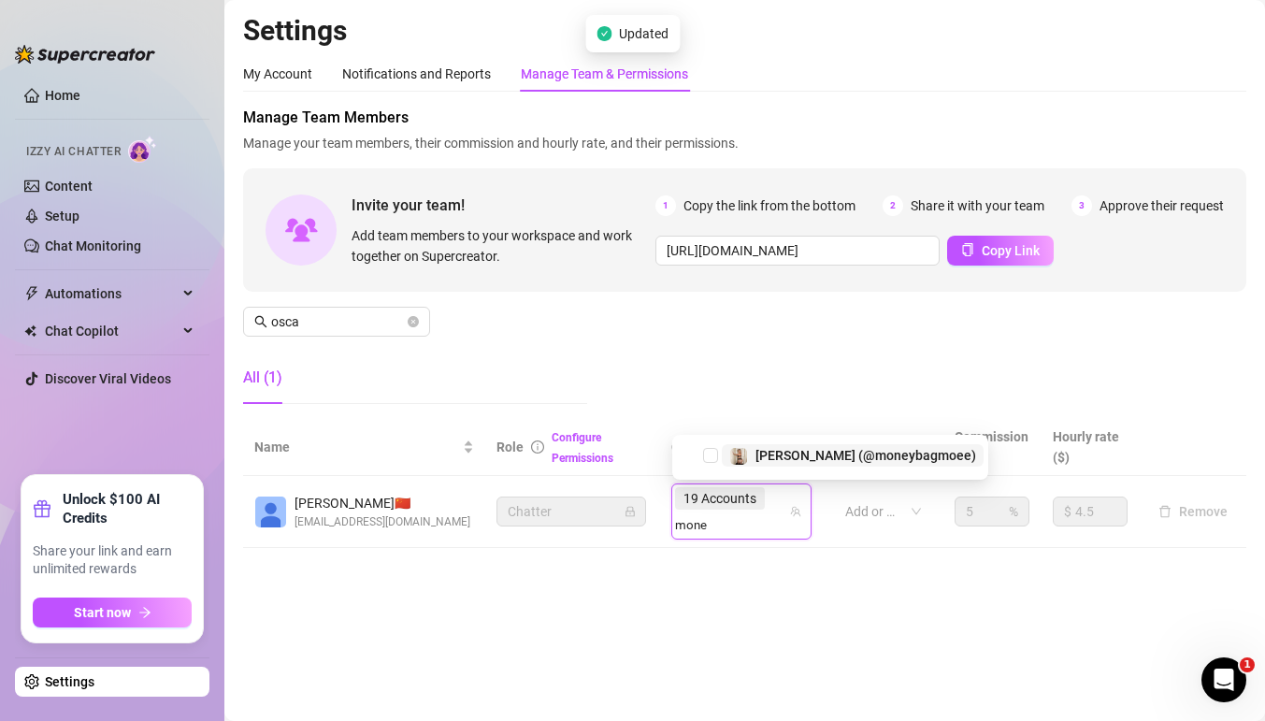
type input "money"
click at [774, 449] on span "[PERSON_NAME] (@moneybagmoee)" at bounding box center [866, 455] width 221 height 15
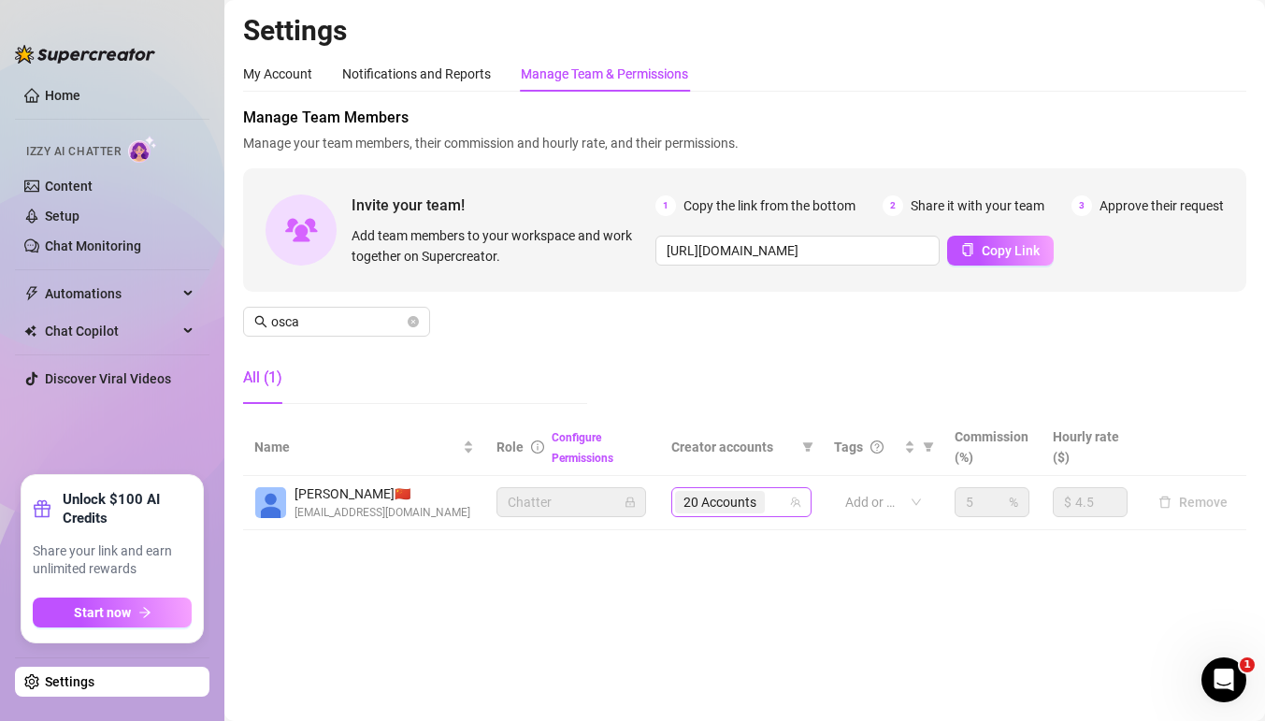
click at [778, 509] on div "20 Accounts" at bounding box center [731, 502] width 113 height 26
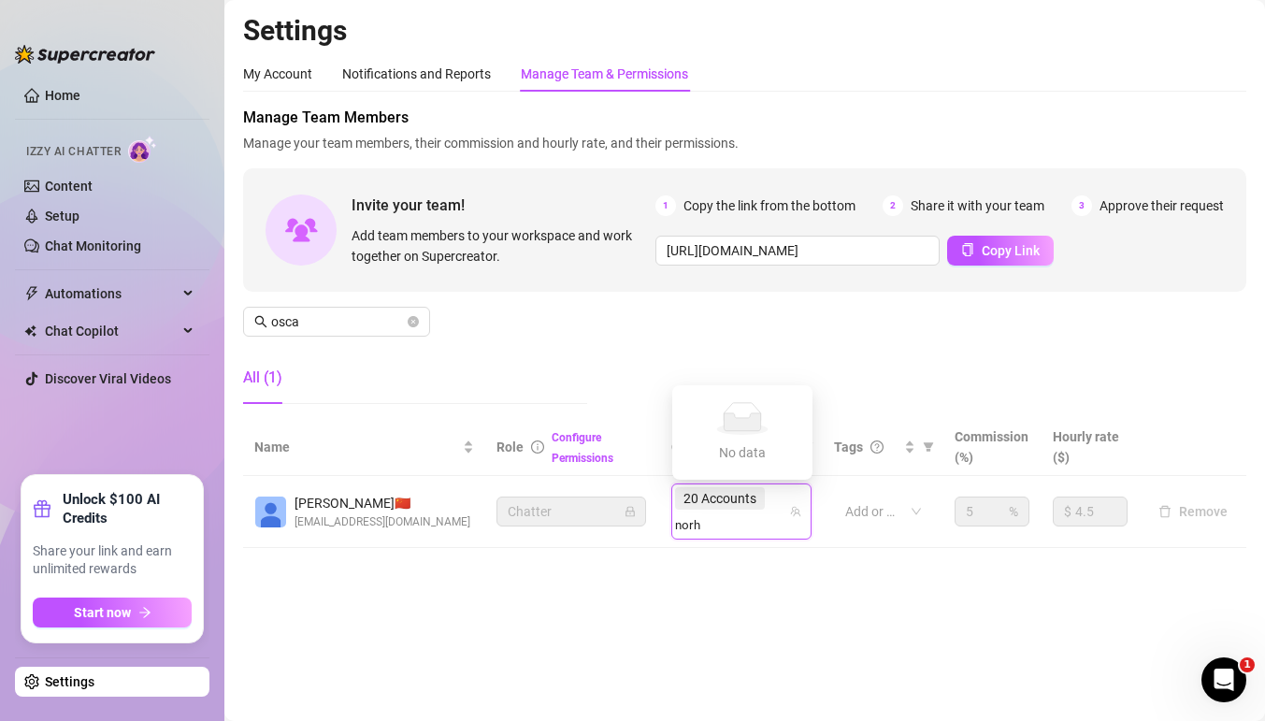
type input "nor"
click at [749, 462] on div "North (@northnattvip)" at bounding box center [808, 455] width 158 height 22
